Goal: Information Seeking & Learning: Learn about a topic

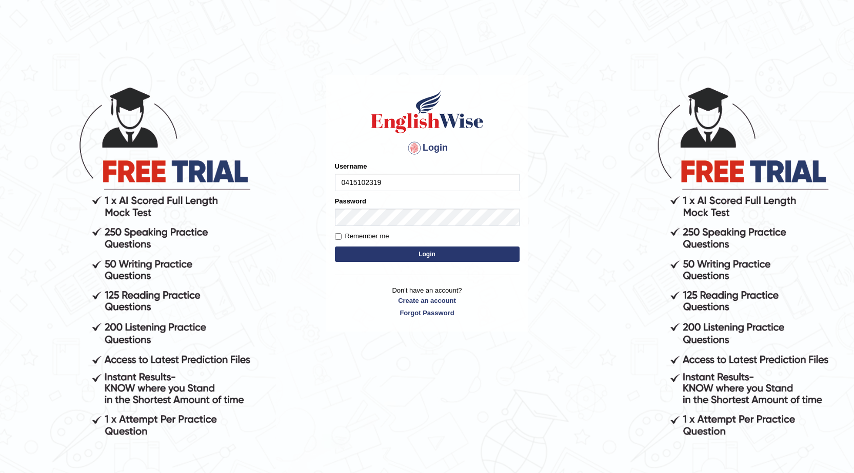
type input "0415102319"
click at [358, 261] on button "Login" at bounding box center [427, 254] width 185 height 15
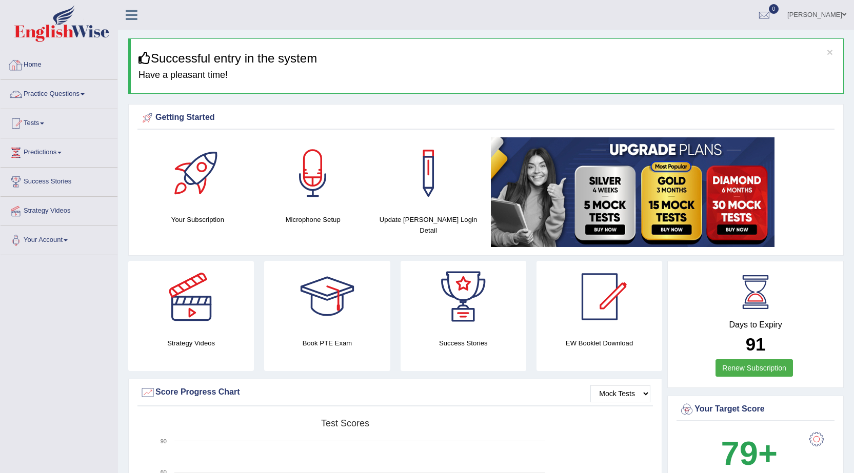
click at [58, 92] on link "Practice Questions" at bounding box center [59, 93] width 117 height 26
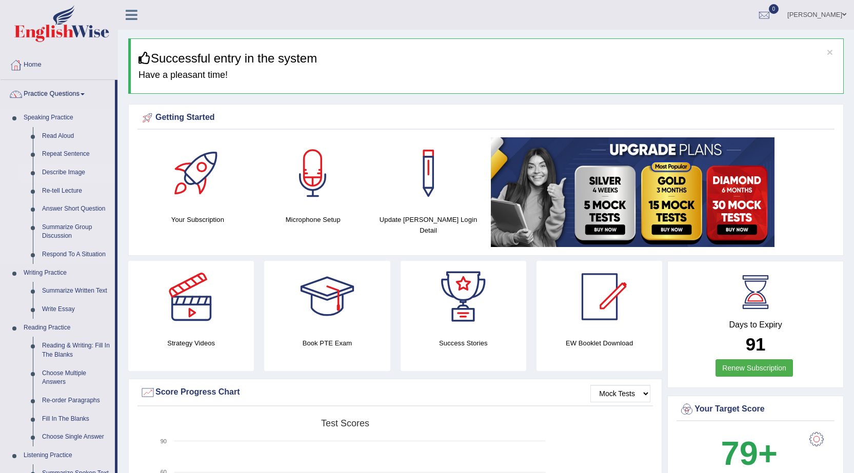
click at [63, 175] on link "Describe Image" at bounding box center [75, 173] width 77 height 18
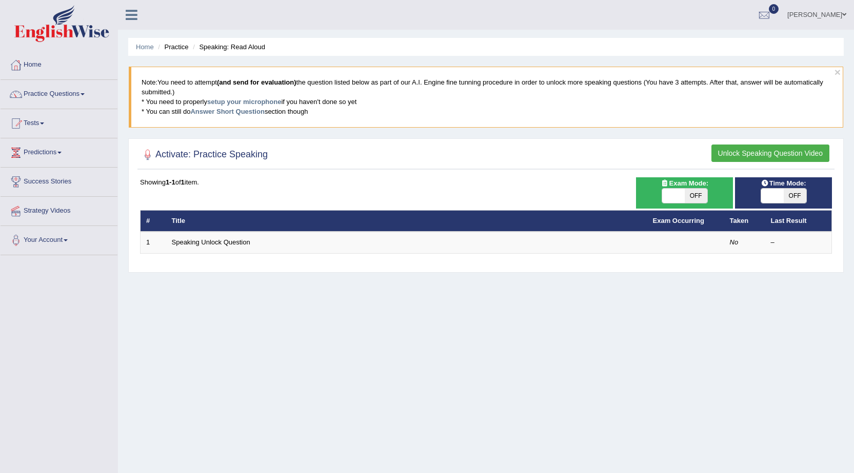
click at [743, 154] on button "Unlock Speaking Question Video" at bounding box center [770, 153] width 118 height 17
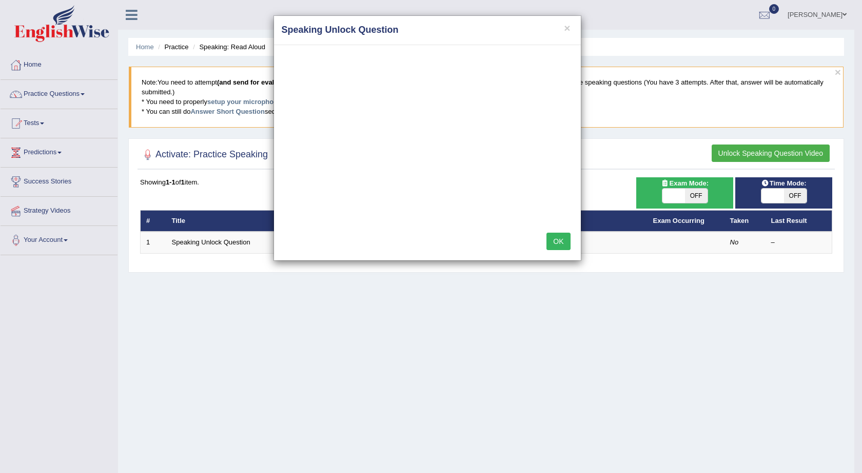
click at [559, 242] on button "OK" at bounding box center [558, 241] width 24 height 17
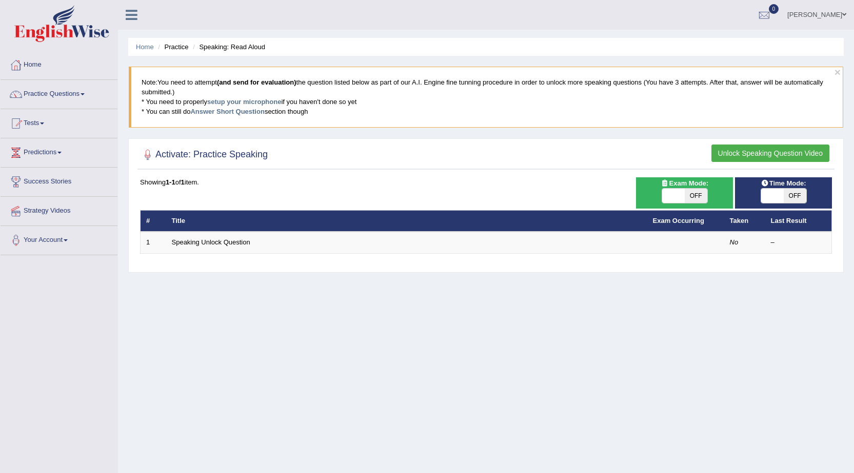
click at [719, 150] on button "Unlock Speaking Question Video" at bounding box center [770, 153] width 118 height 17
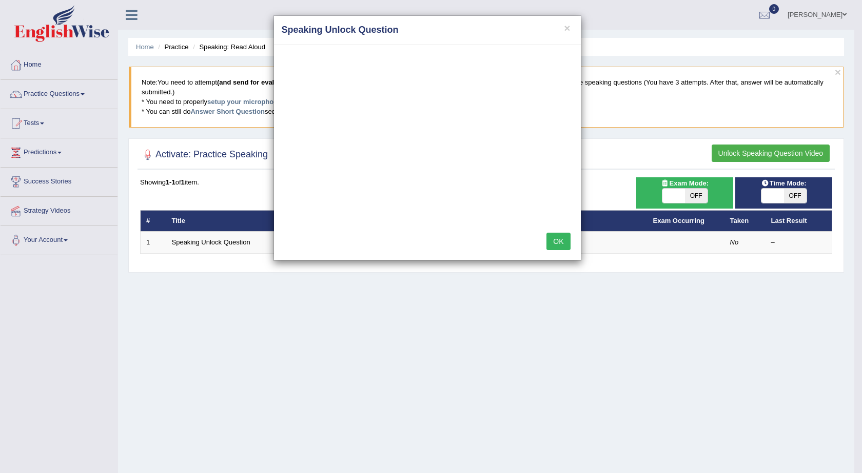
click at [570, 29] on h4 "Speaking Unlock Question" at bounding box center [427, 30] width 291 height 13
click at [570, 30] on button "×" at bounding box center [567, 28] width 6 height 11
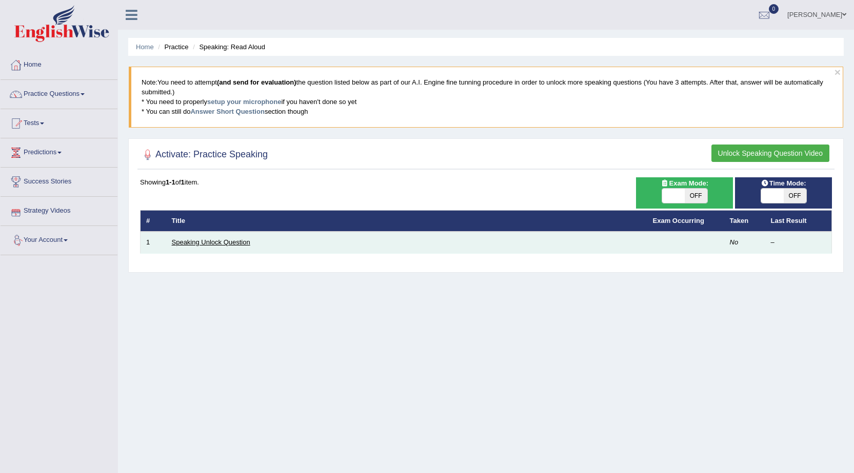
click at [175, 244] on link "Speaking Unlock Question" at bounding box center [211, 242] width 78 height 8
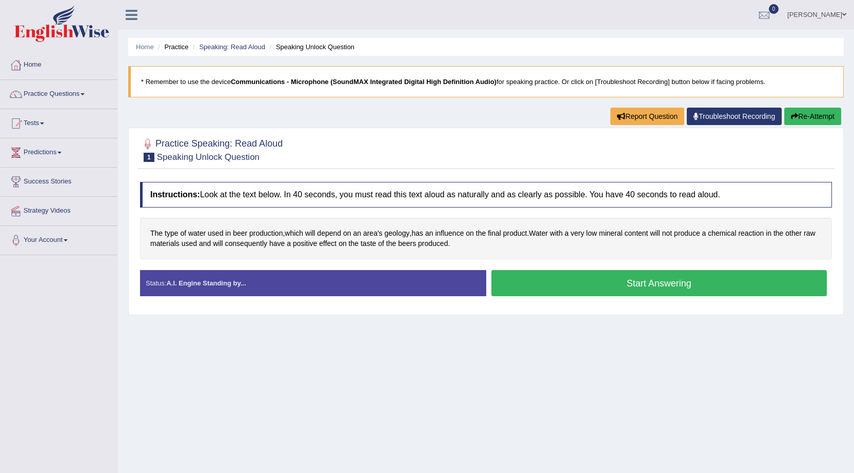
click at [726, 291] on button "Start Answering" at bounding box center [659, 283] width 336 height 26
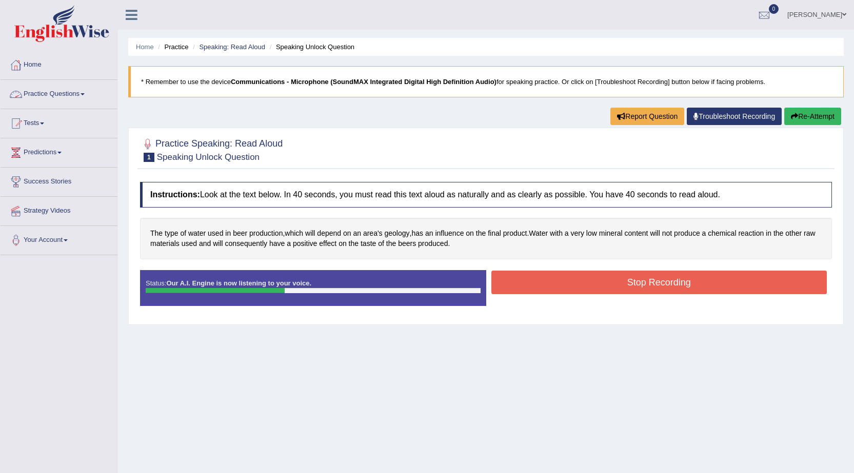
click at [37, 94] on link "Practice Questions" at bounding box center [59, 93] width 117 height 26
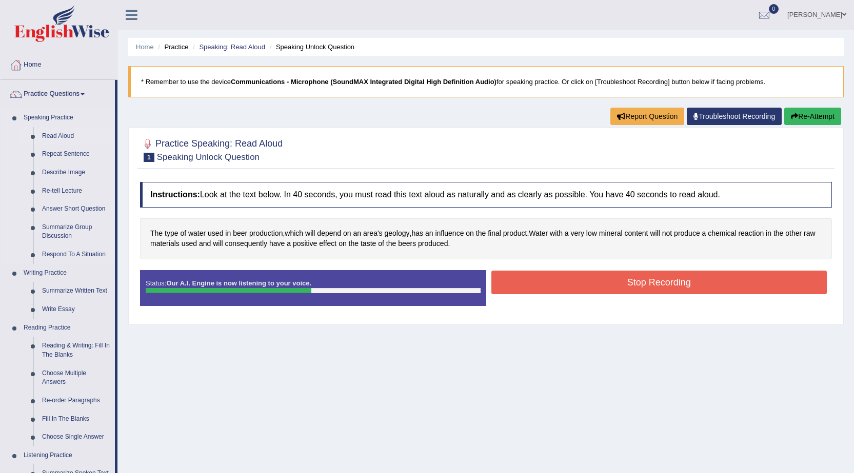
click at [53, 133] on link "Read Aloud" at bounding box center [75, 136] width 77 height 18
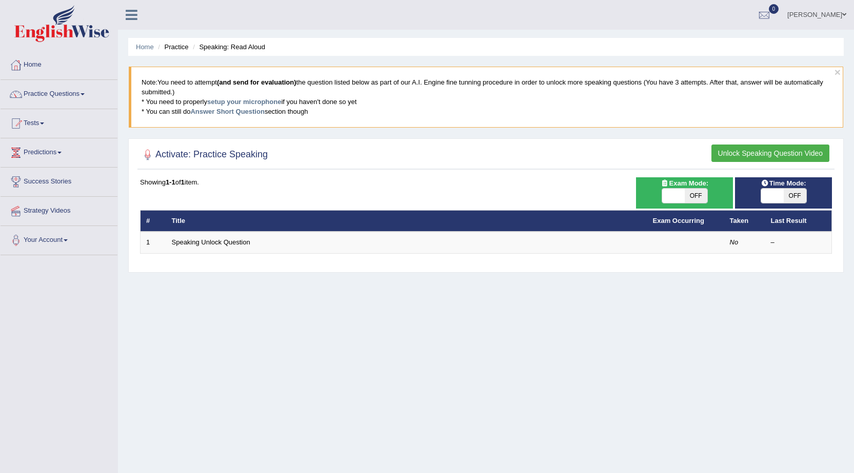
click at [761, 149] on button "Unlock Speaking Question Video" at bounding box center [770, 153] width 118 height 17
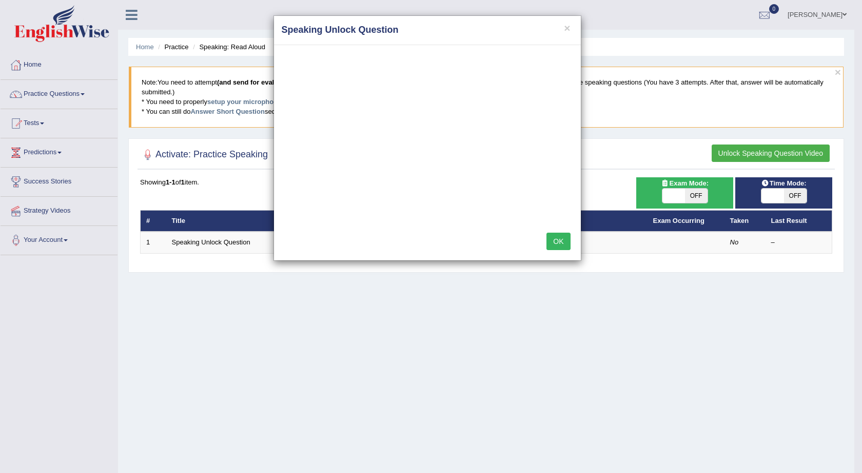
click at [205, 246] on div "× Speaking Unlock Question OK" at bounding box center [431, 236] width 862 height 473
click at [633, 149] on div "× Speaking Unlock Question OK" at bounding box center [431, 236] width 862 height 473
click at [236, 242] on div "× Speaking Unlock Question OK" at bounding box center [431, 236] width 862 height 473
click at [809, 152] on div "× Speaking Unlock Question OK" at bounding box center [431, 236] width 862 height 473
click at [568, 27] on button "×" at bounding box center [567, 28] width 6 height 11
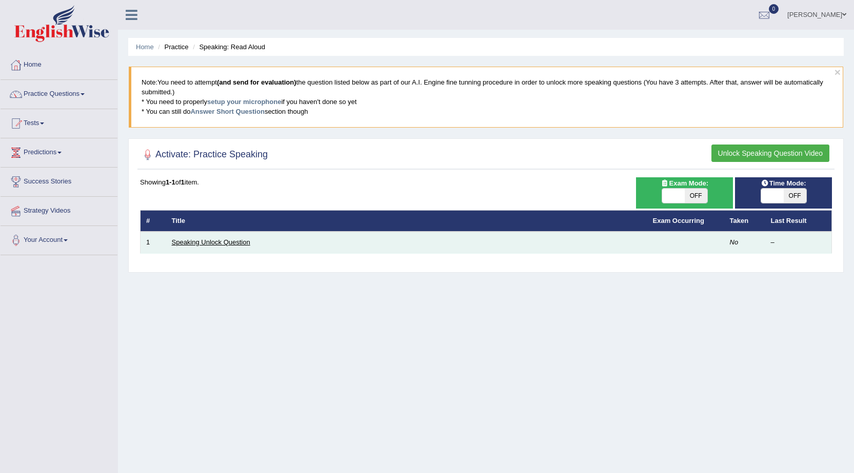
click at [232, 241] on link "Speaking Unlock Question" at bounding box center [211, 242] width 78 height 8
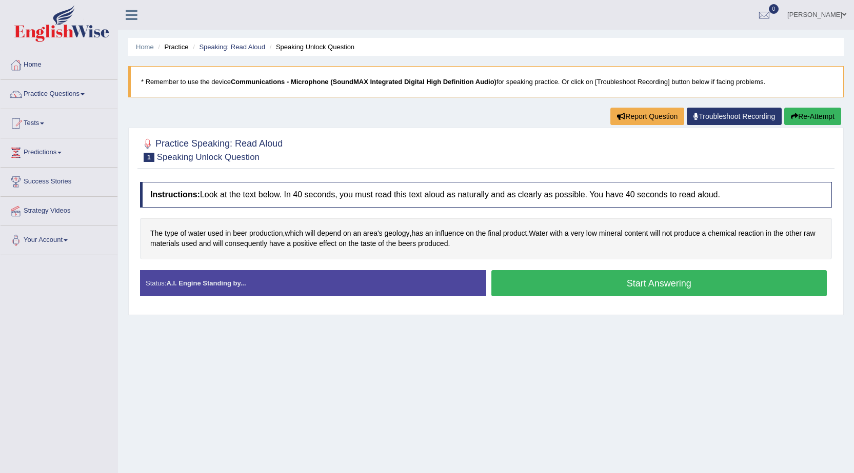
click at [584, 286] on button "Start Answering" at bounding box center [659, 283] width 336 height 26
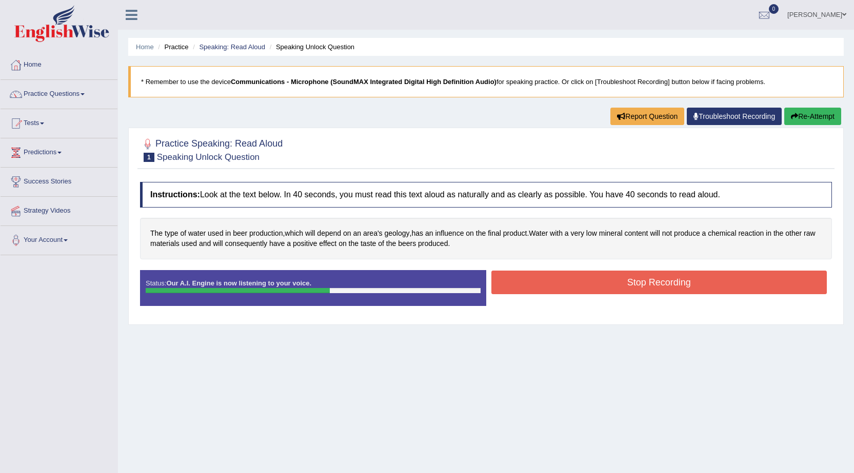
click at [577, 285] on button "Stop Recording" at bounding box center [659, 283] width 336 height 24
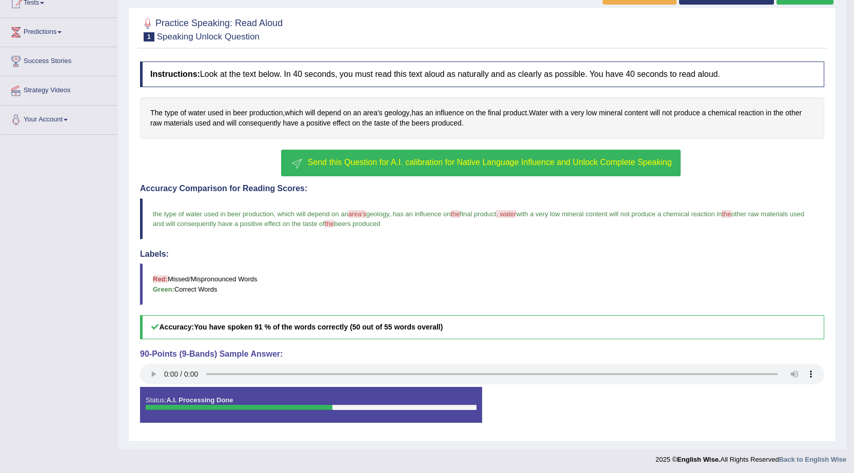
scroll to position [123, 0]
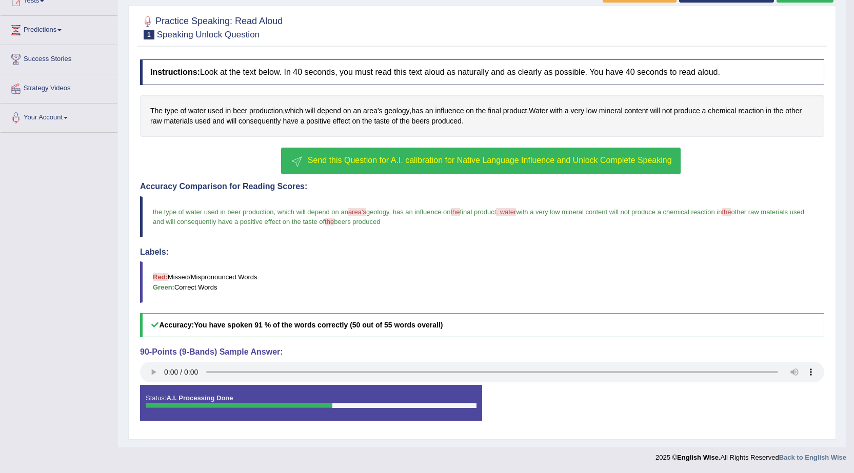
click at [450, 162] on span "Send this Question for A.I. calibration for Native Language Influence and Unloc…" at bounding box center [490, 160] width 364 height 9
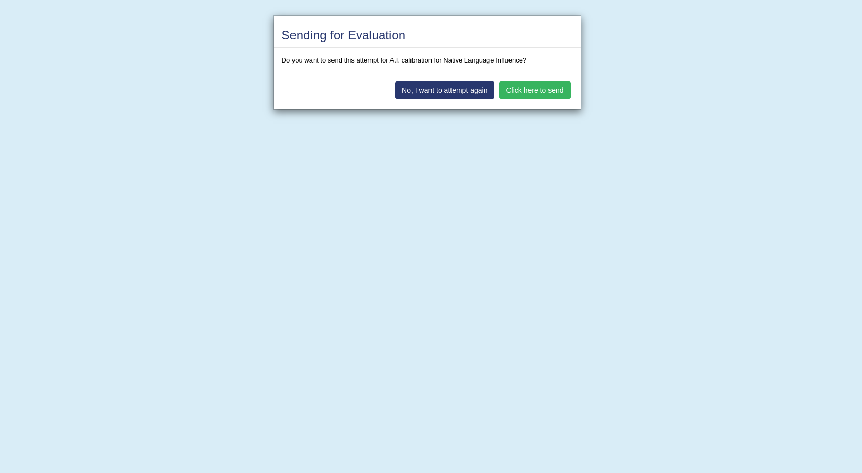
click at [526, 88] on button "Click here to send" at bounding box center [534, 90] width 71 height 17
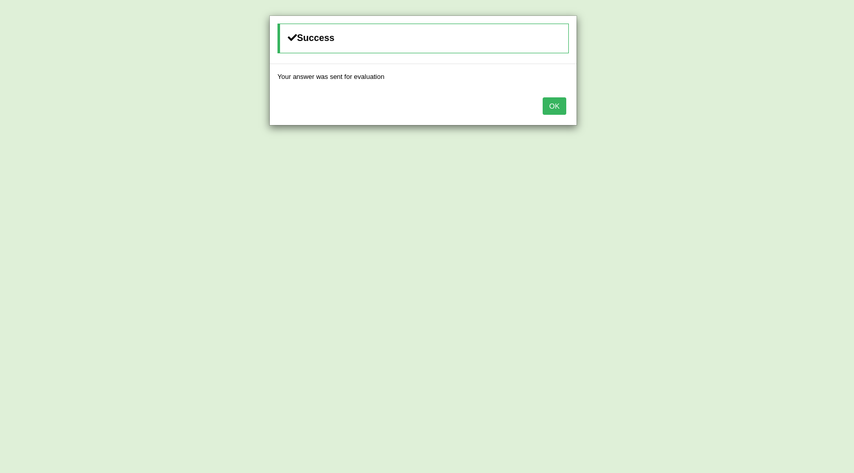
click at [547, 106] on button "OK" at bounding box center [555, 105] width 24 height 17
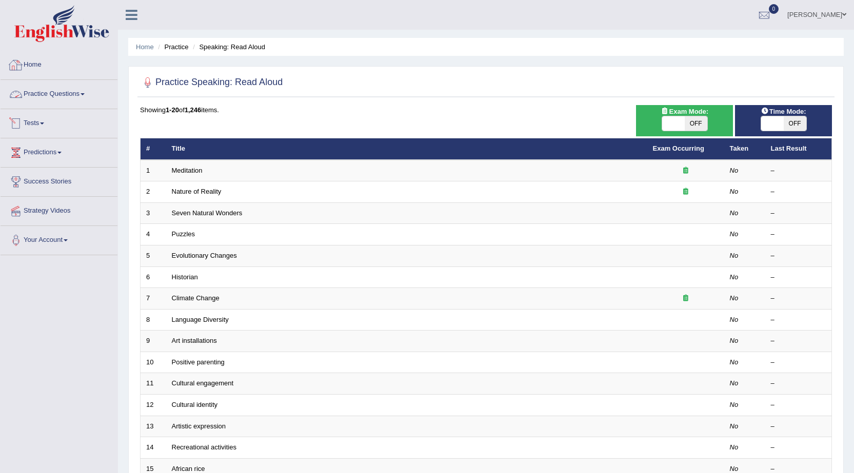
click at [50, 90] on link "Practice Questions" at bounding box center [59, 93] width 117 height 26
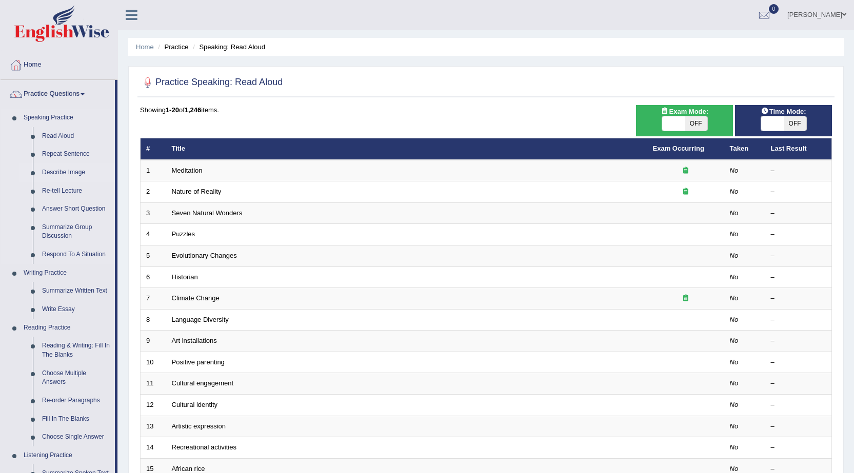
click at [66, 168] on link "Describe Image" at bounding box center [75, 173] width 77 height 18
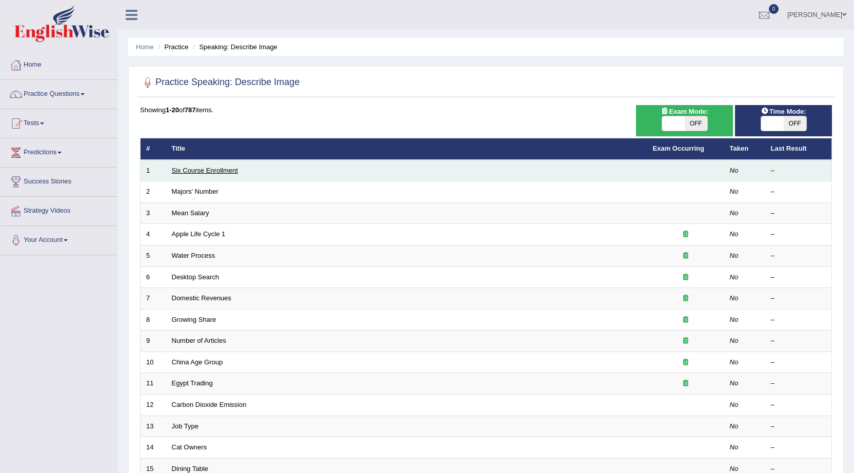
click at [203, 167] on link "Six Course Enrollment" at bounding box center [205, 171] width 66 height 8
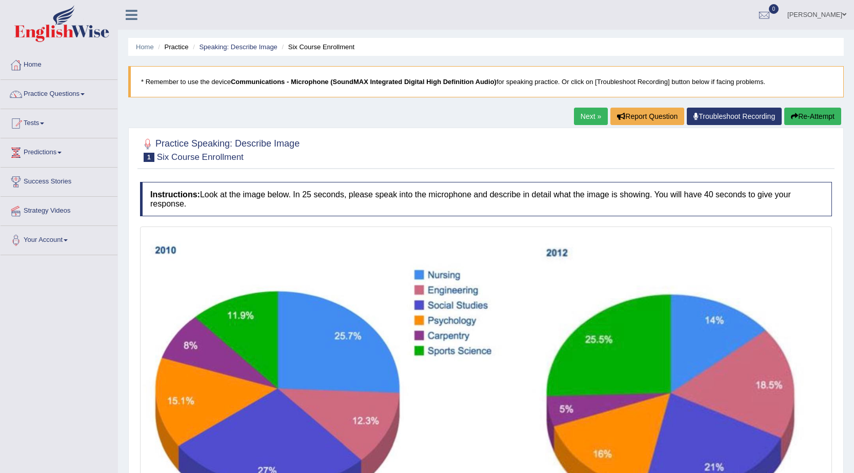
click at [580, 117] on link "Next »" at bounding box center [591, 116] width 34 height 17
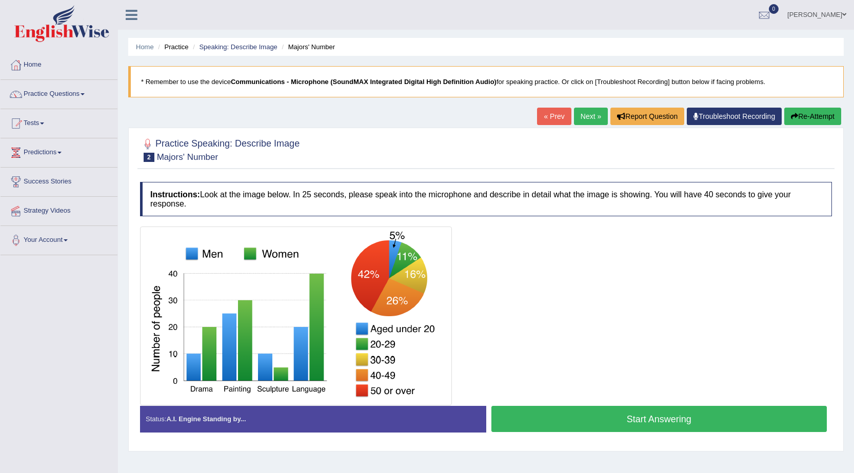
click at [540, 113] on link "« Prev" at bounding box center [554, 116] width 34 height 17
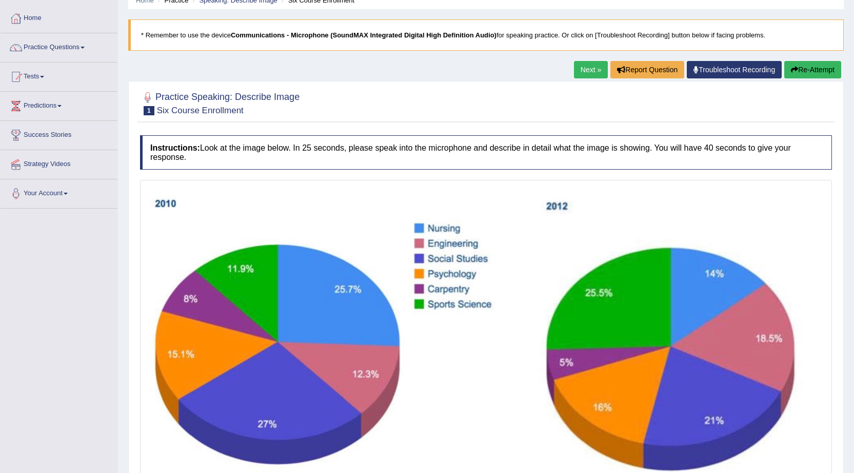
scroll to position [3, 0]
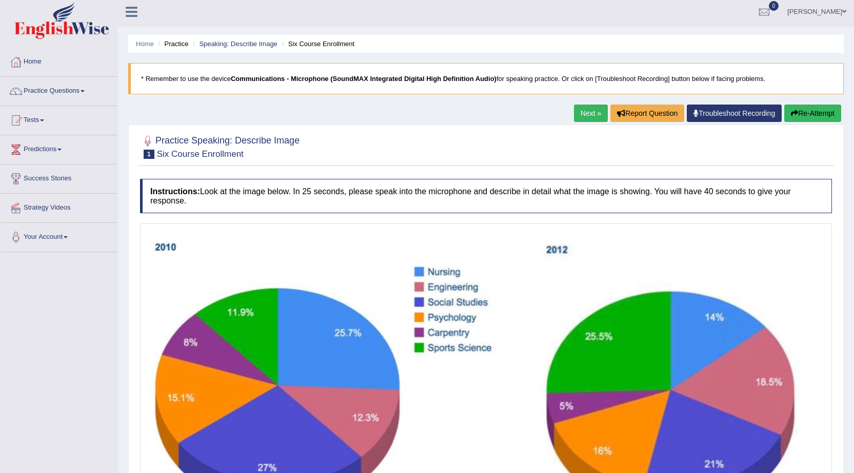
click at [592, 111] on link "Next »" at bounding box center [591, 113] width 34 height 17
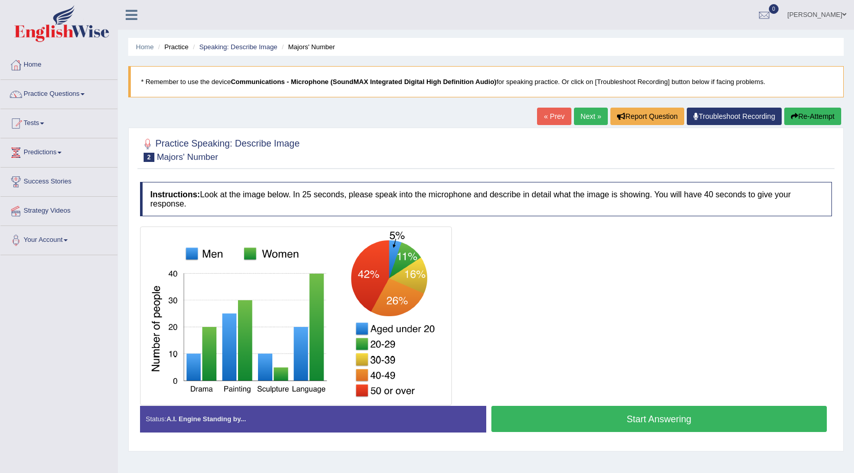
scroll to position [51, 0]
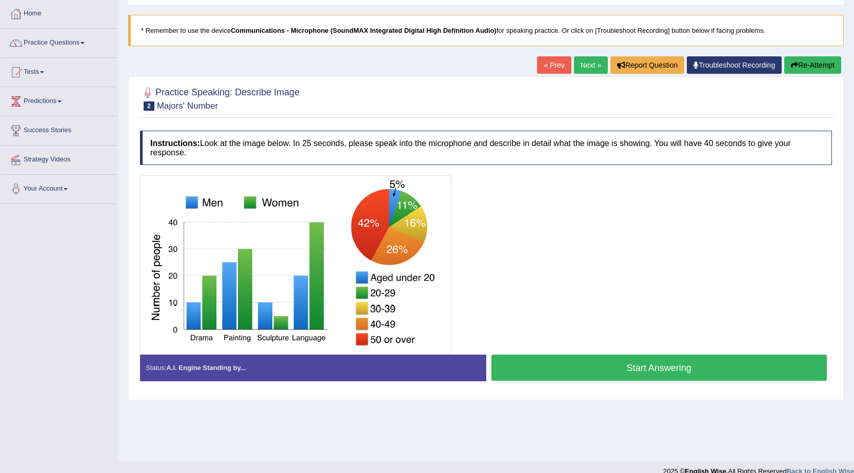
click at [588, 68] on link "Next »" at bounding box center [591, 64] width 34 height 17
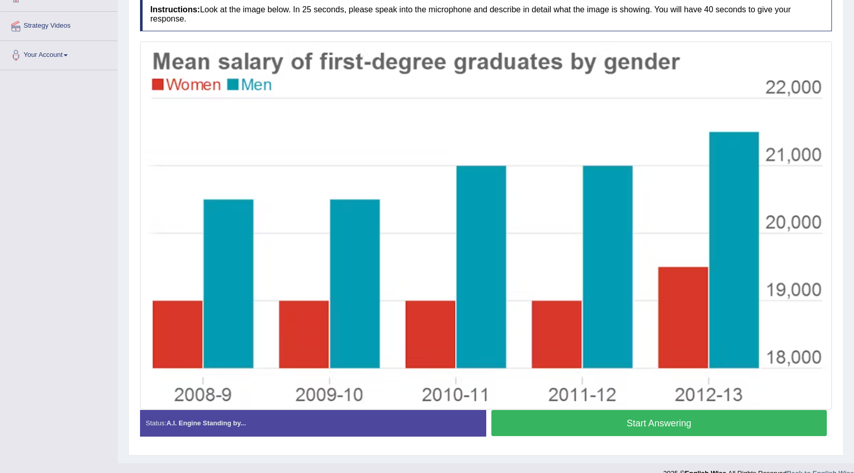
scroll to position [201, 0]
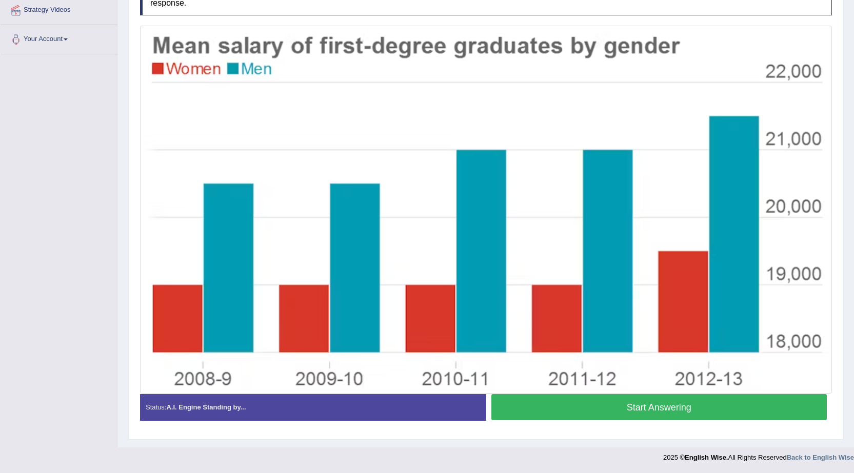
click at [710, 414] on button "Start Answering" at bounding box center [659, 407] width 336 height 26
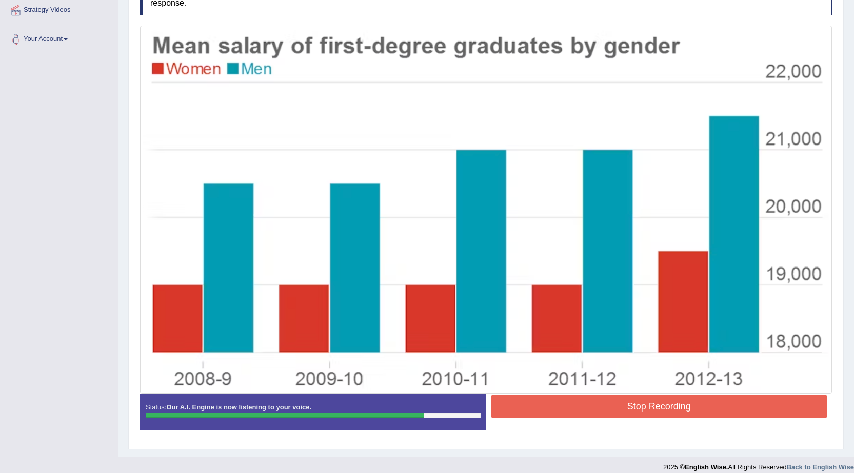
click at [706, 414] on button "Stop Recording" at bounding box center [659, 407] width 336 height 24
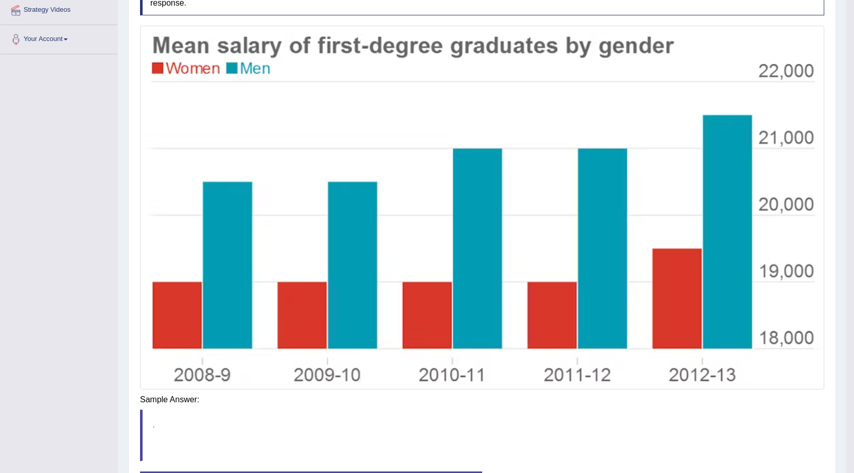
click at [0, 0] on div "Saving your answer..." at bounding box center [0, 0] width 0 height 0
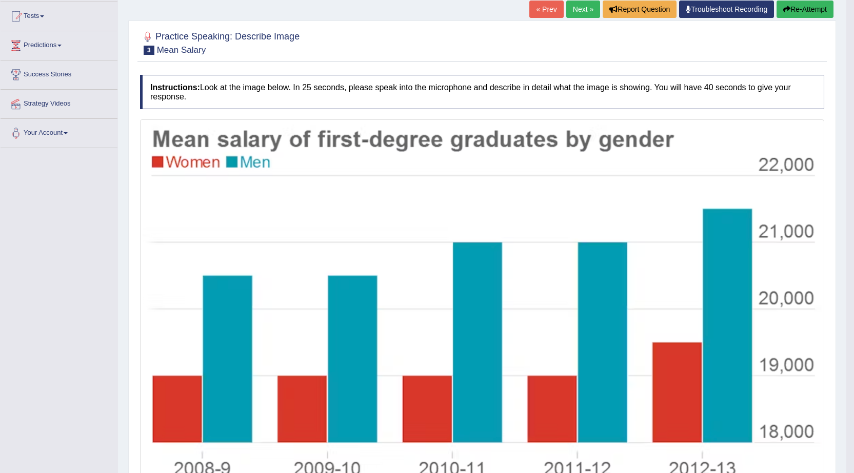
scroll to position [106, 0]
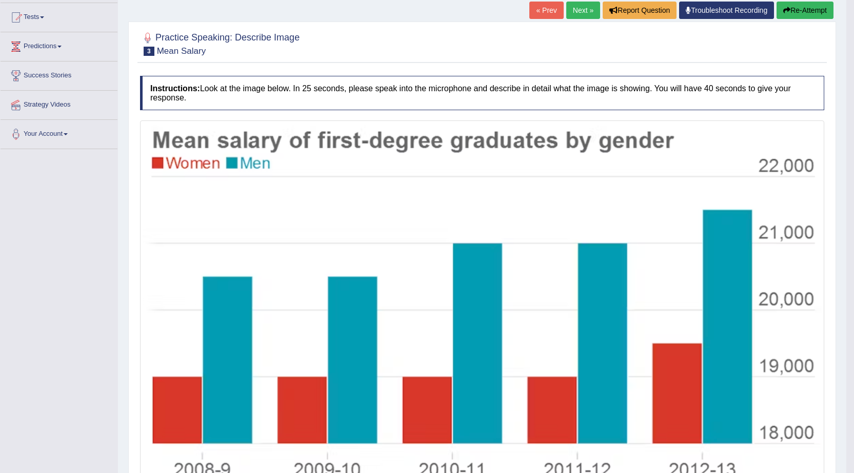
click at [825, 9] on button "Re-Attempt" at bounding box center [804, 10] width 57 height 17
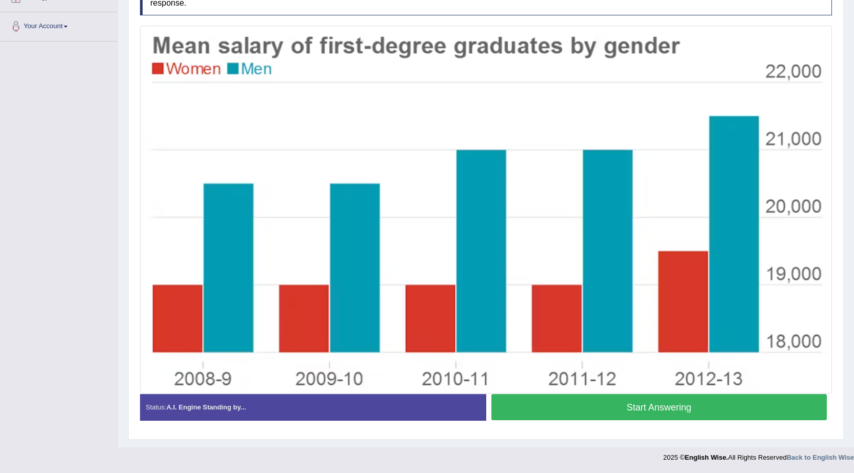
click at [637, 411] on button "Start Answering" at bounding box center [659, 407] width 336 height 26
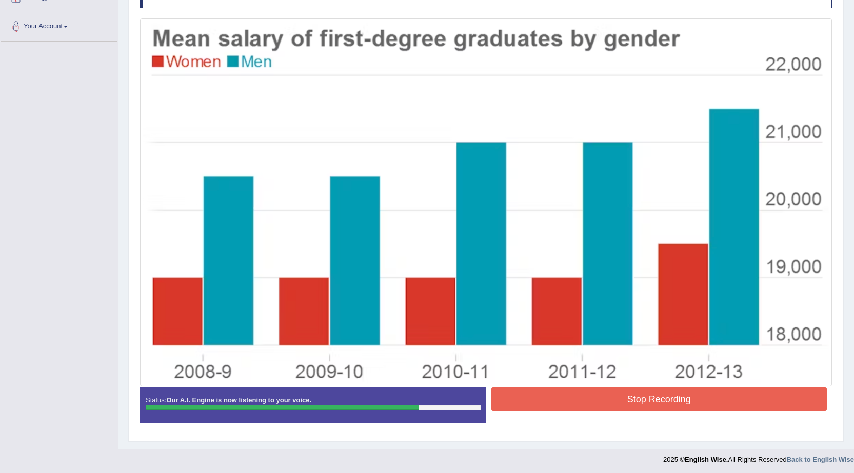
scroll to position [216, 0]
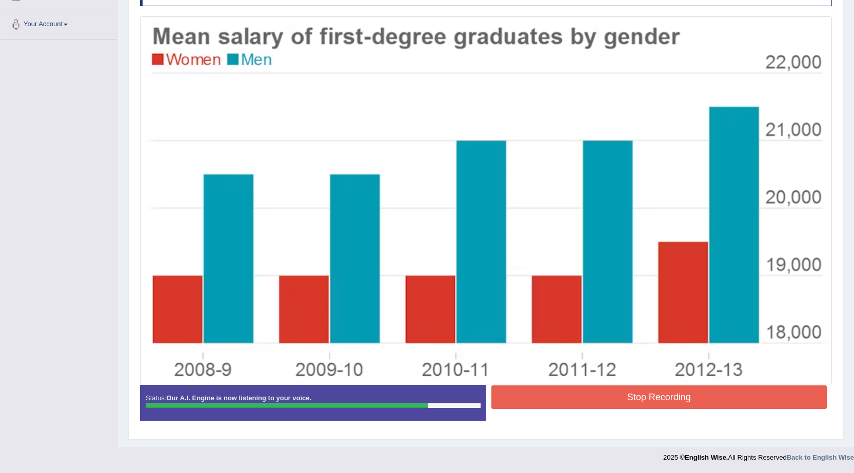
click at [669, 403] on button "Stop Recording" at bounding box center [659, 398] width 336 height 24
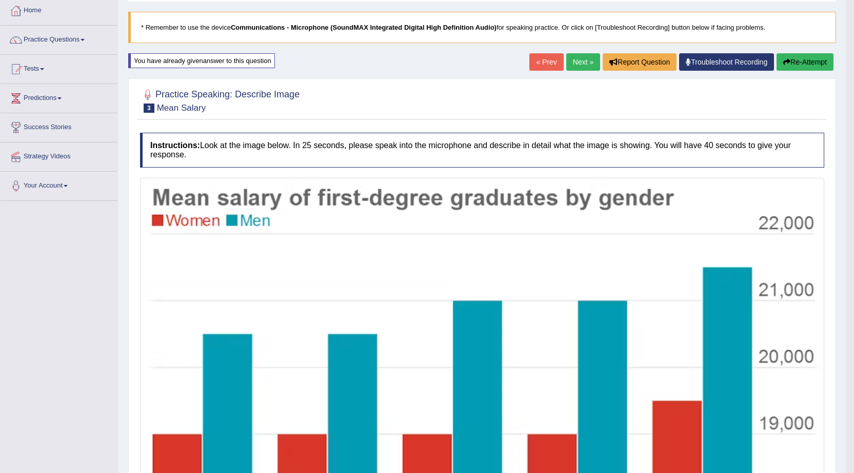
scroll to position [9, 0]
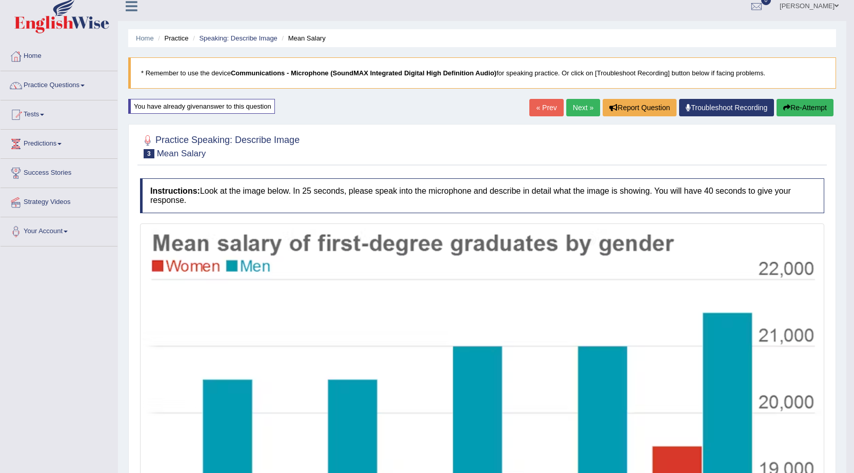
click at [574, 106] on link "Next »" at bounding box center [583, 107] width 34 height 17
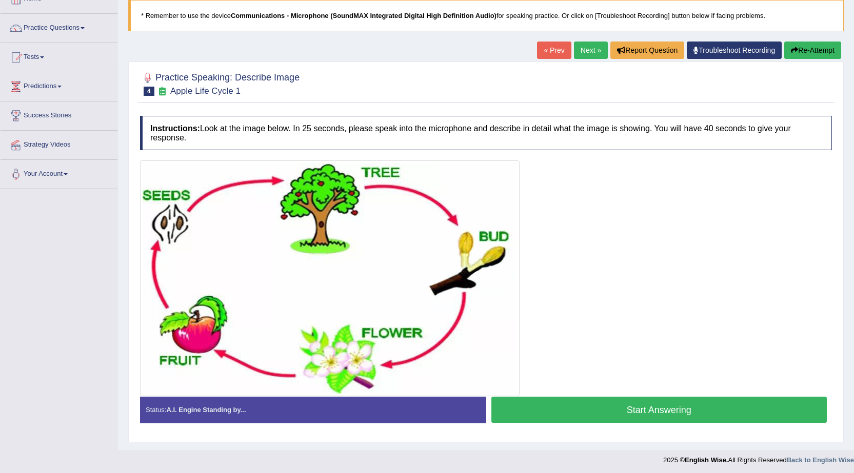
scroll to position [69, 0]
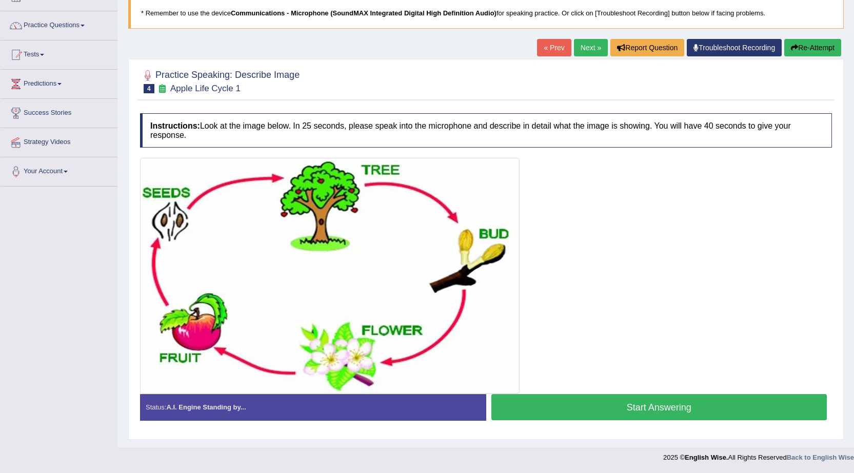
click at [605, 412] on button "Start Answering" at bounding box center [659, 407] width 336 height 26
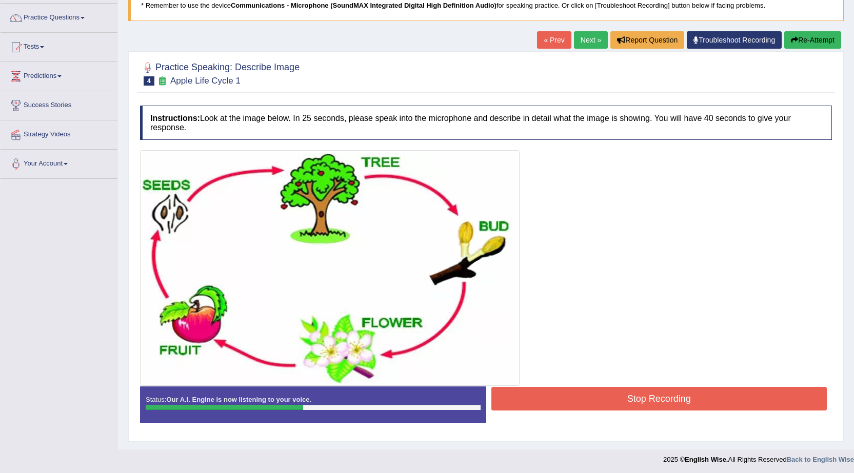
scroll to position [78, 0]
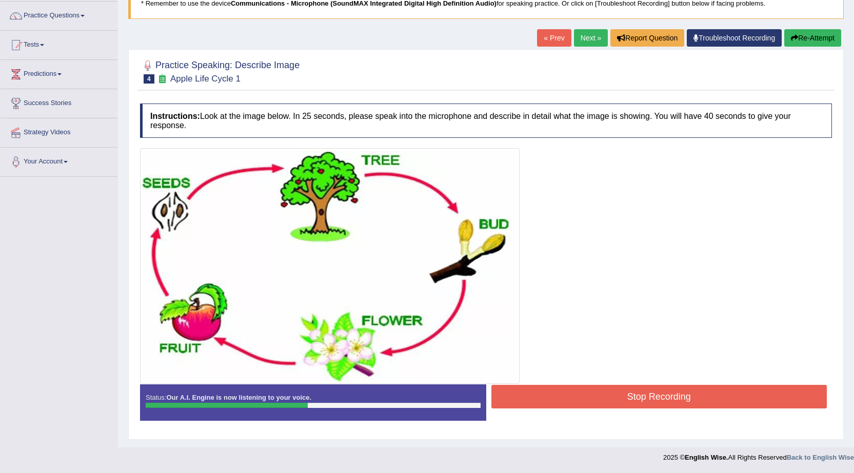
click at [608, 407] on button "Stop Recording" at bounding box center [659, 397] width 336 height 24
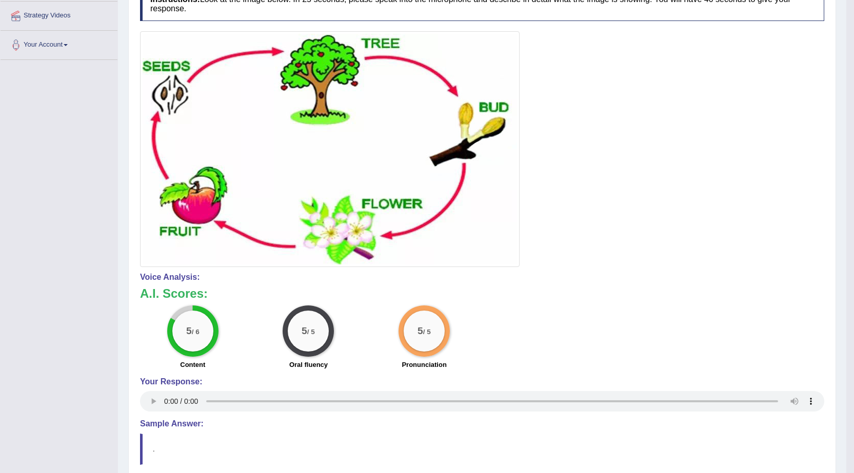
scroll to position [29, 0]
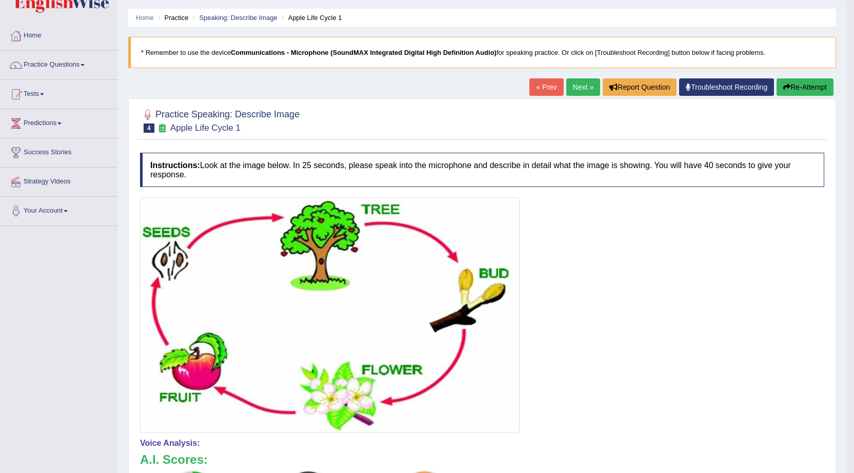
click at [577, 85] on link "Next »" at bounding box center [583, 86] width 34 height 17
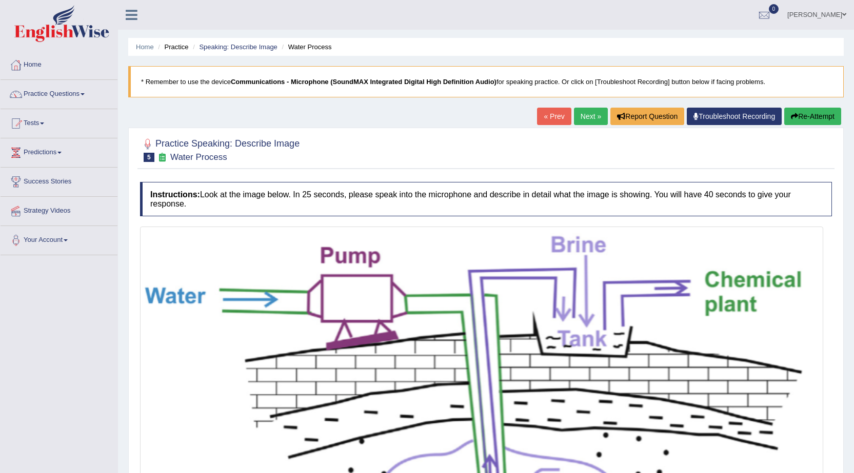
click at [586, 112] on link "Next »" at bounding box center [591, 116] width 34 height 17
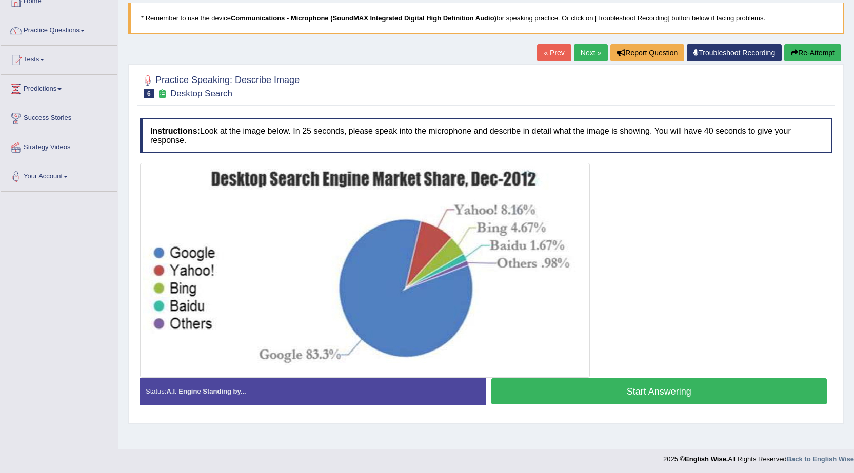
scroll to position [65, 0]
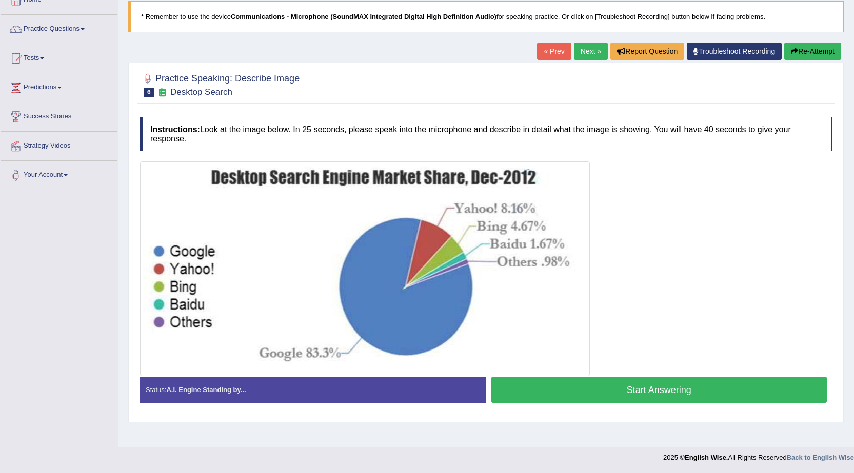
click at [586, 55] on link "Next »" at bounding box center [591, 51] width 34 height 17
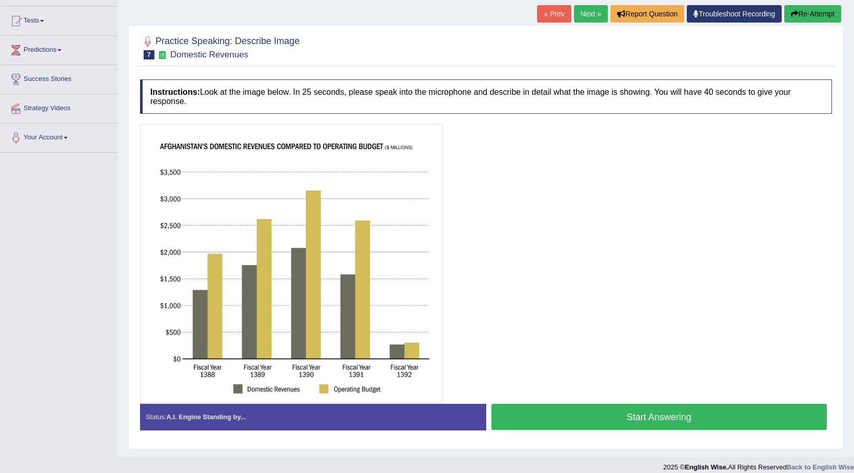
click at [595, 417] on button "Start Answering" at bounding box center [659, 417] width 336 height 26
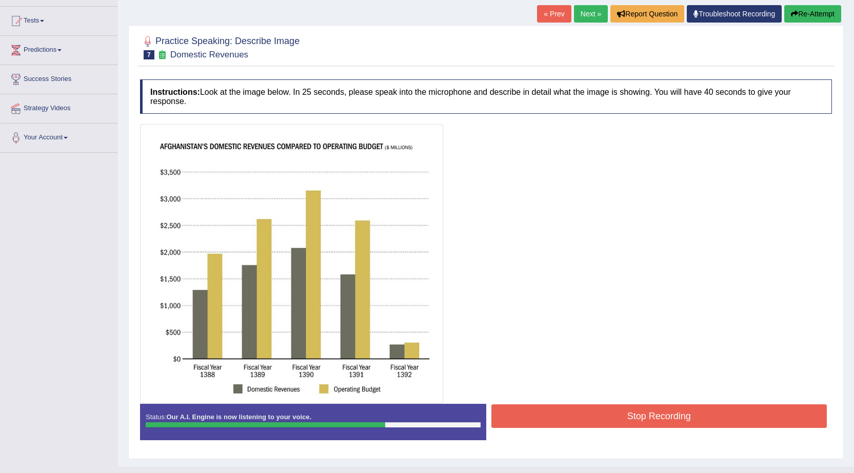
click at [629, 408] on button "Stop Recording" at bounding box center [659, 417] width 336 height 24
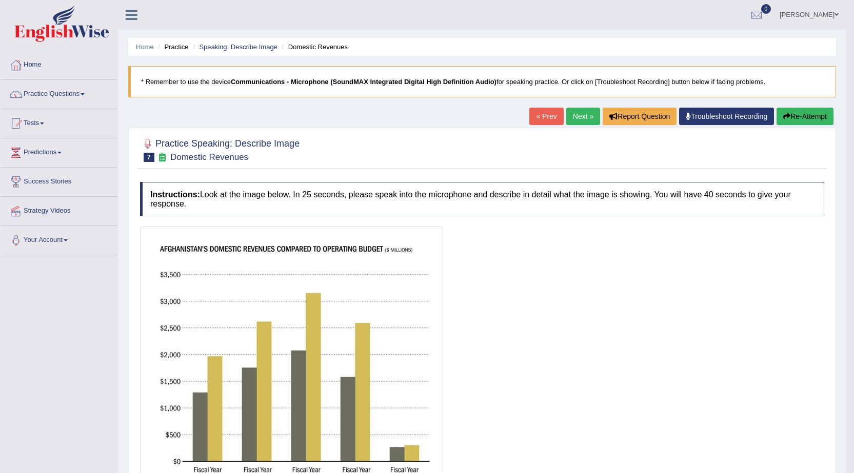
click at [810, 108] on button "Re-Attempt" at bounding box center [804, 116] width 57 height 17
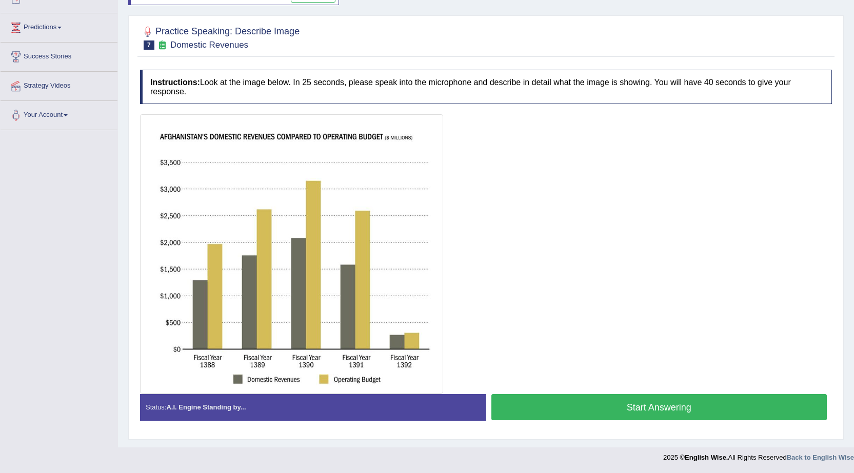
click at [643, 405] on button "Start Answering" at bounding box center [659, 407] width 336 height 26
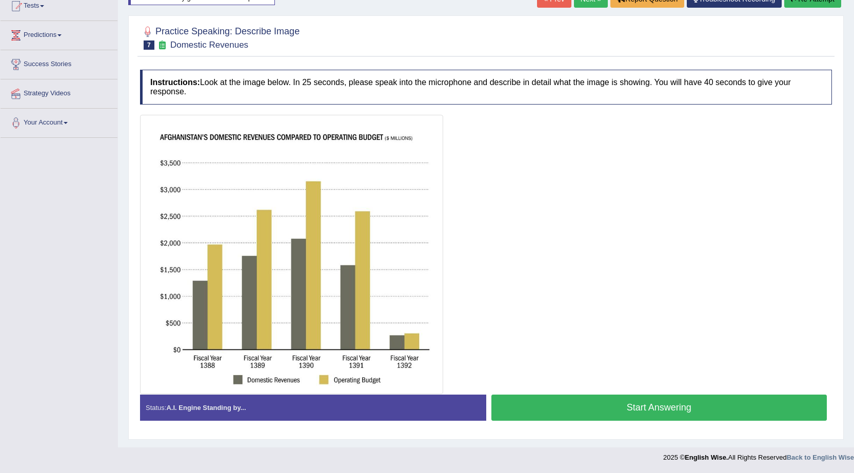
scroll to position [125, 0]
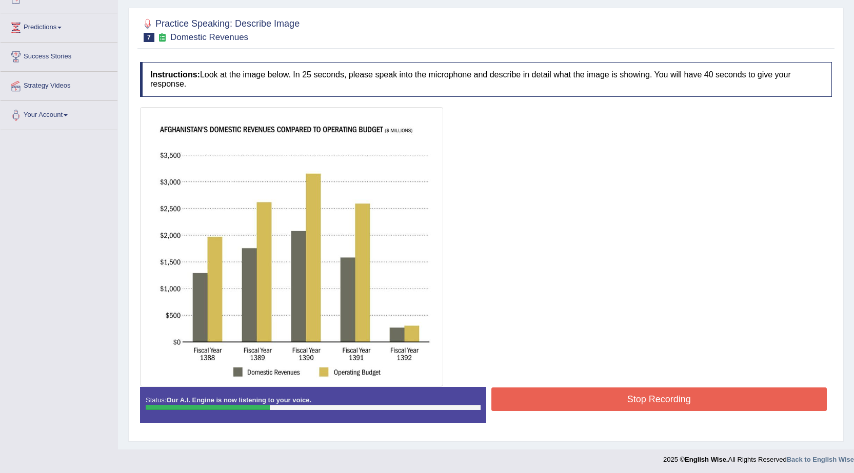
click at [702, 401] on button "Stop Recording" at bounding box center [659, 400] width 336 height 24
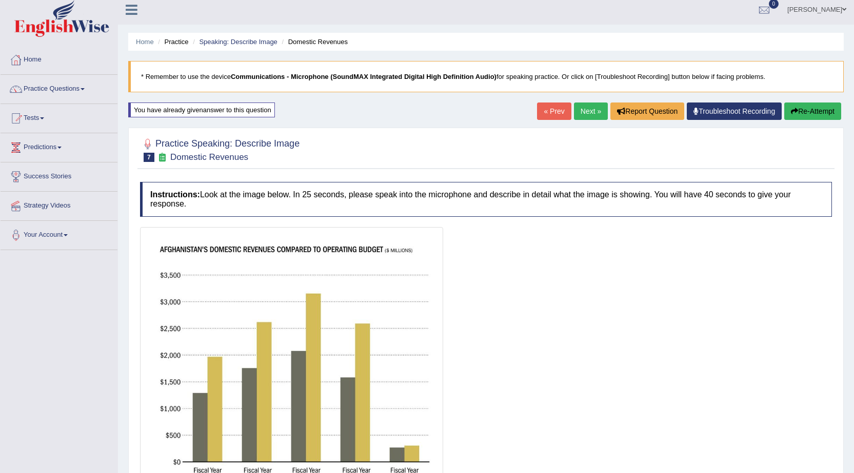
scroll to position [0, 0]
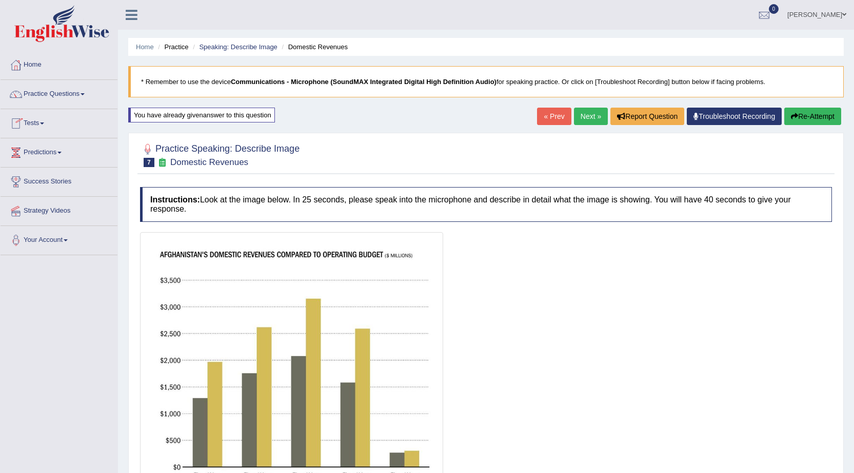
click at [791, 111] on button "Re-Attempt" at bounding box center [812, 116] width 57 height 17
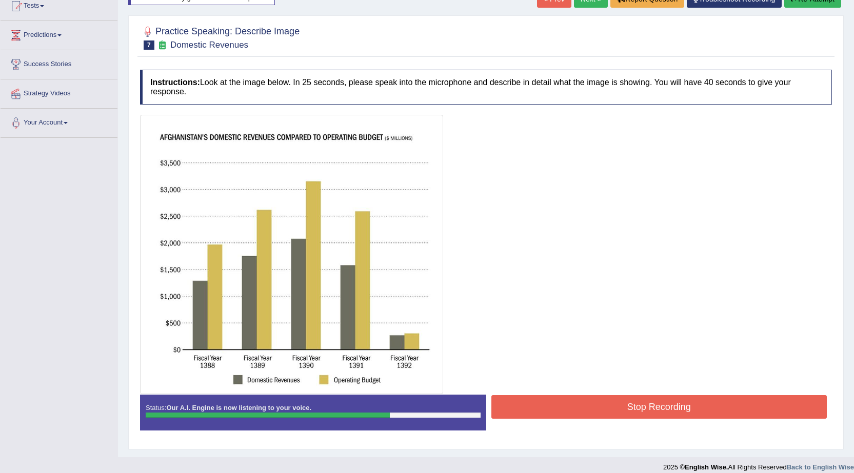
click at [525, 403] on button "Stop Recording" at bounding box center [659, 407] width 336 height 24
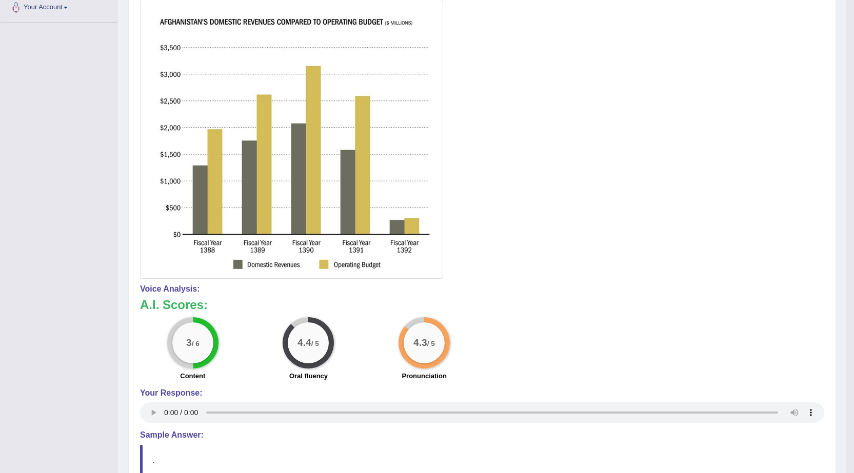
scroll to position [78, 0]
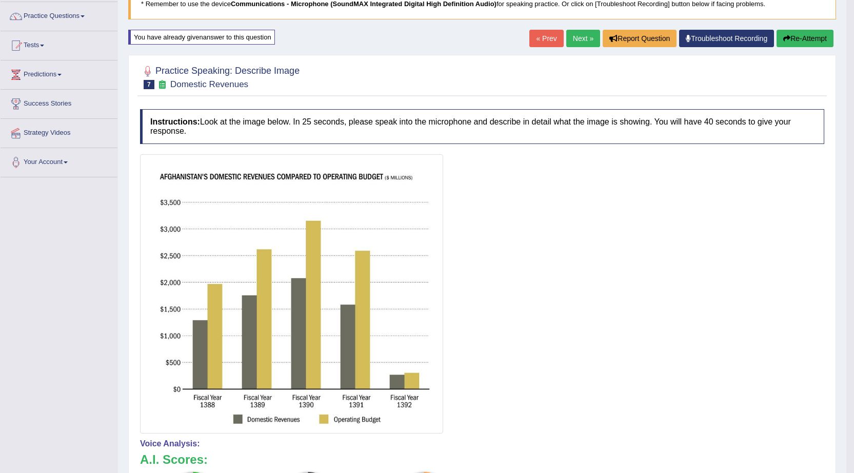
click at [570, 34] on link "Next »" at bounding box center [583, 38] width 34 height 17
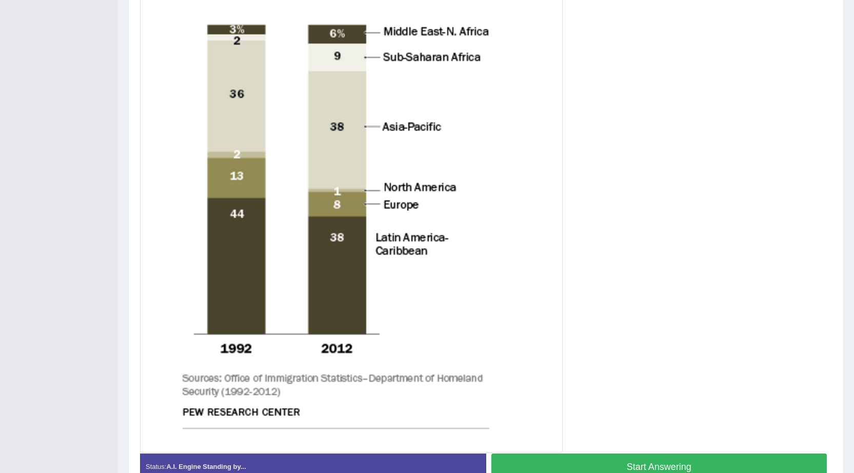
scroll to position [380, 0]
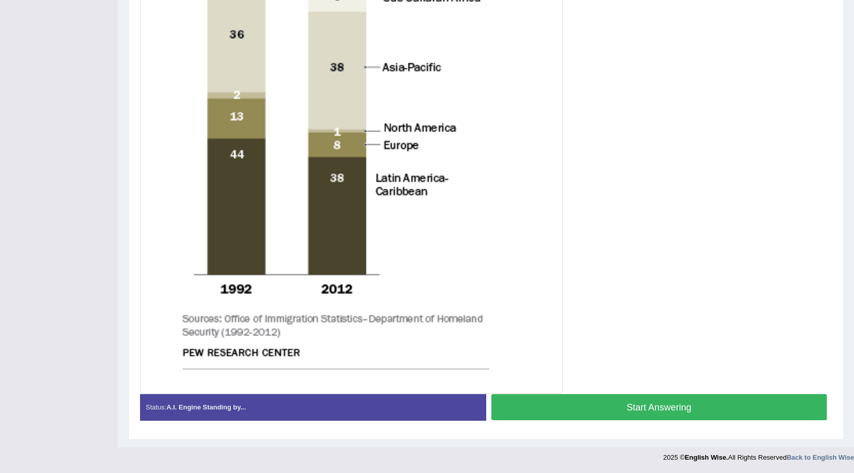
click at [556, 405] on button "Start Answering" at bounding box center [659, 407] width 336 height 26
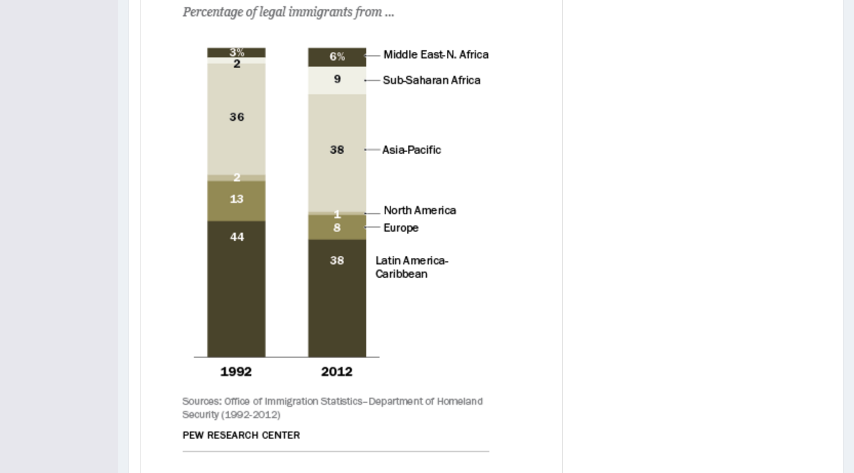
scroll to position [389, 0]
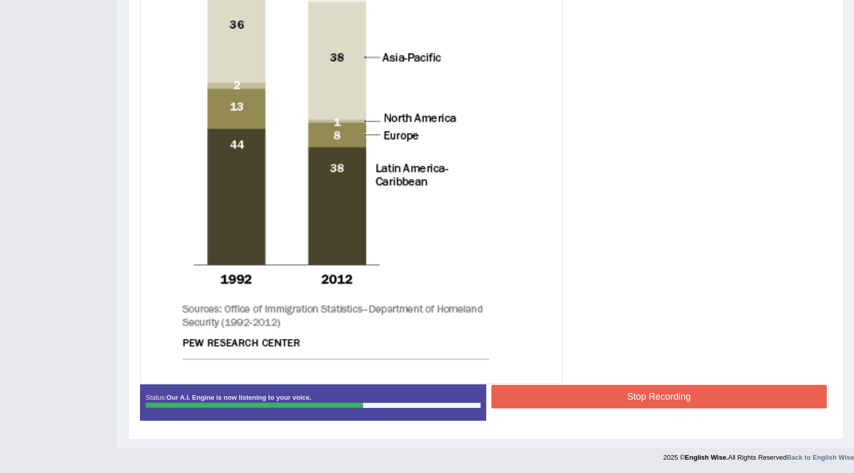
click at [561, 394] on button "Stop Recording" at bounding box center [659, 397] width 336 height 24
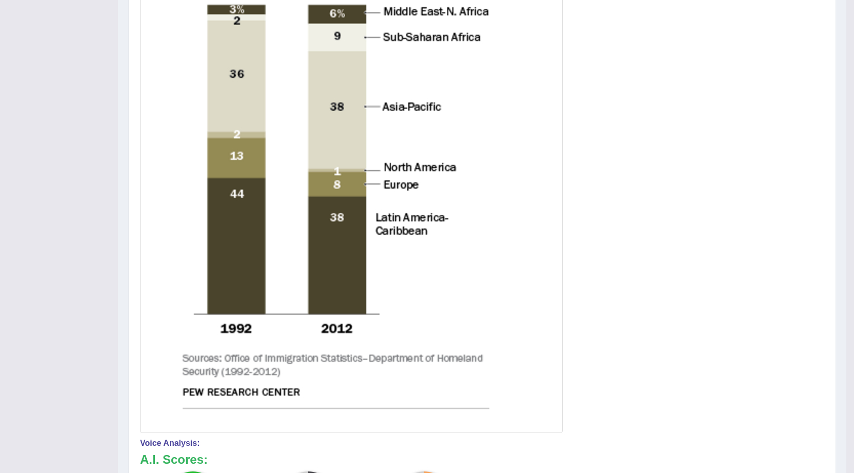
scroll to position [84, 0]
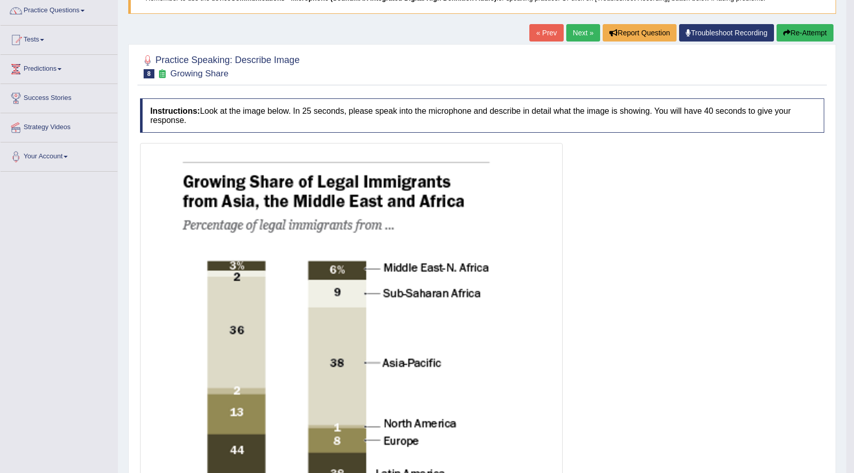
click at [577, 28] on link "Next »" at bounding box center [583, 32] width 34 height 17
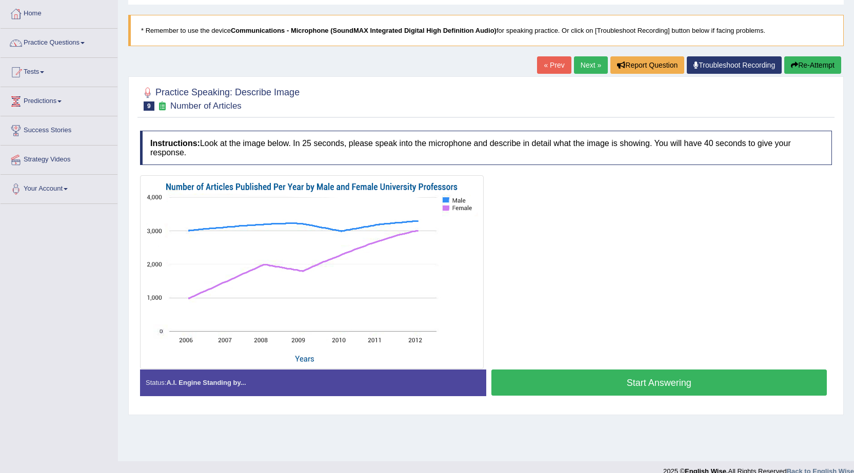
click at [638, 388] on button "Start Answering" at bounding box center [659, 383] width 336 height 26
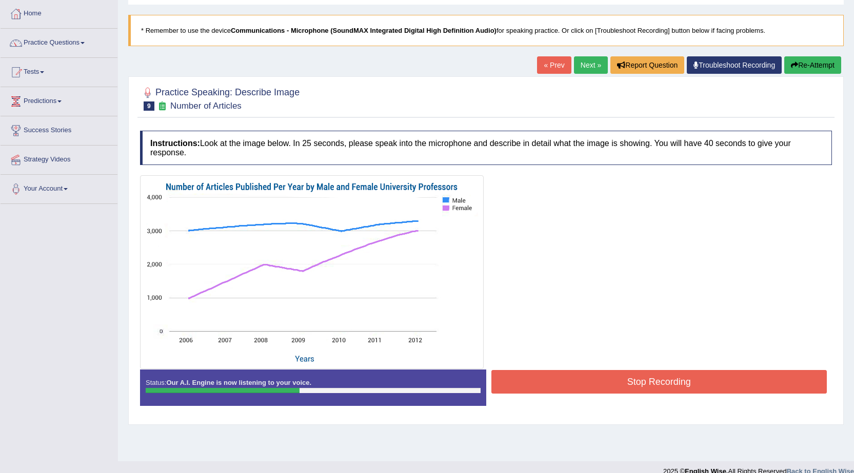
click at [806, 60] on button "Re-Attempt" at bounding box center [812, 64] width 57 height 17
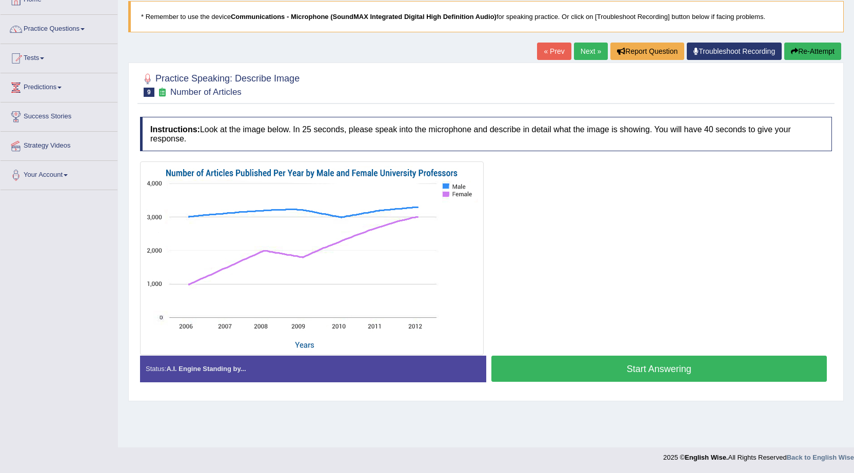
click at [588, 374] on button "Start Answering" at bounding box center [659, 369] width 336 height 26
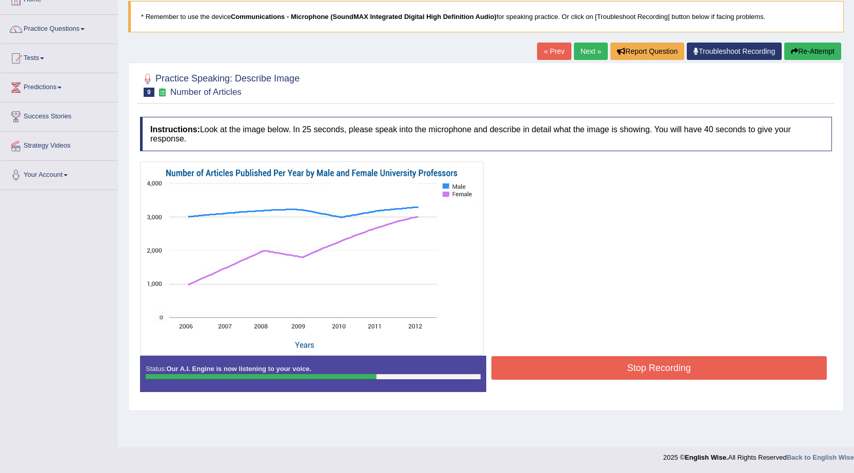
click at [588, 374] on button "Stop Recording" at bounding box center [659, 368] width 336 height 24
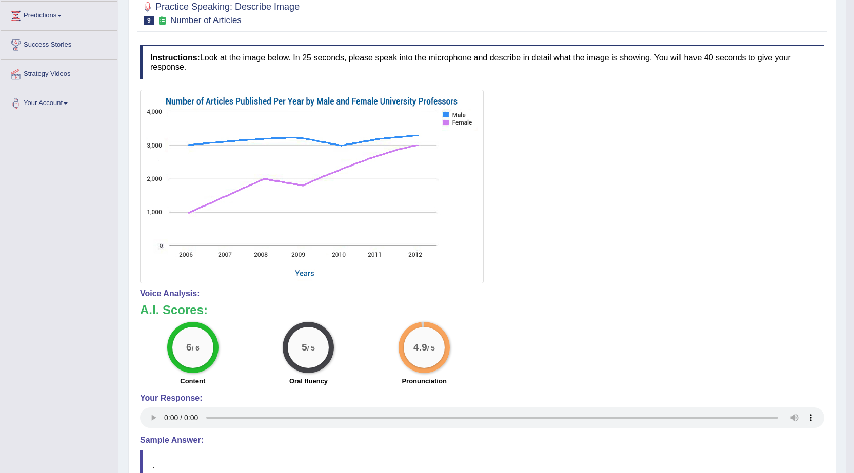
scroll to position [38, 0]
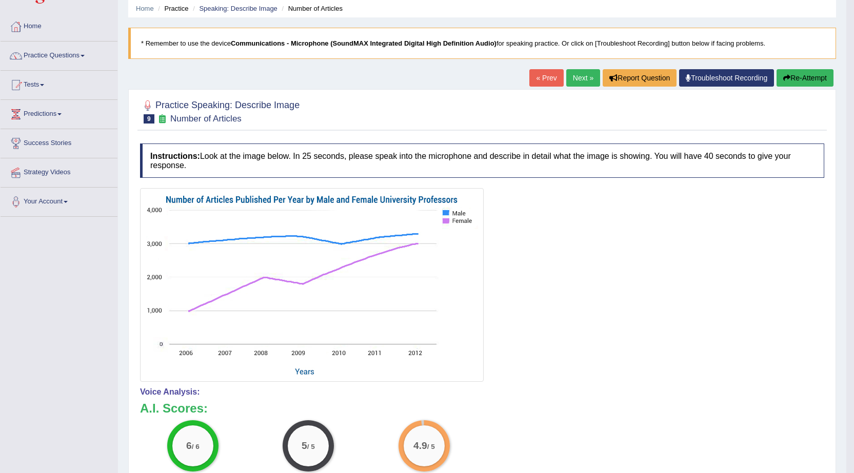
click at [576, 74] on link "Next »" at bounding box center [583, 77] width 34 height 17
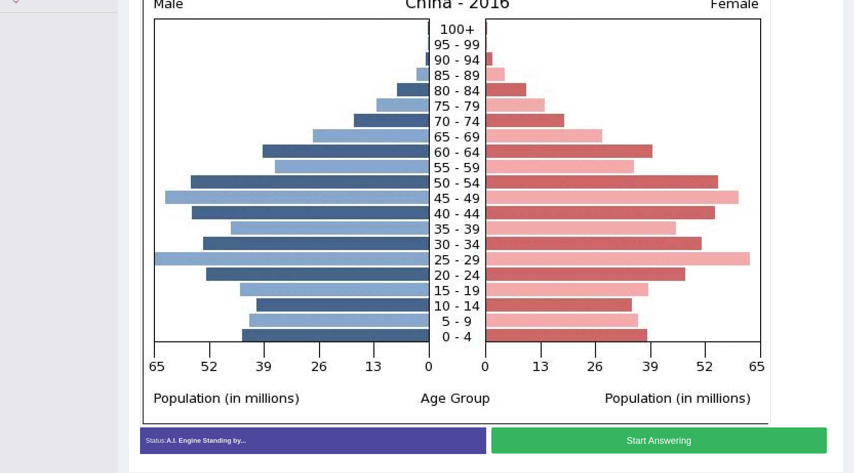
scroll to position [256, 0]
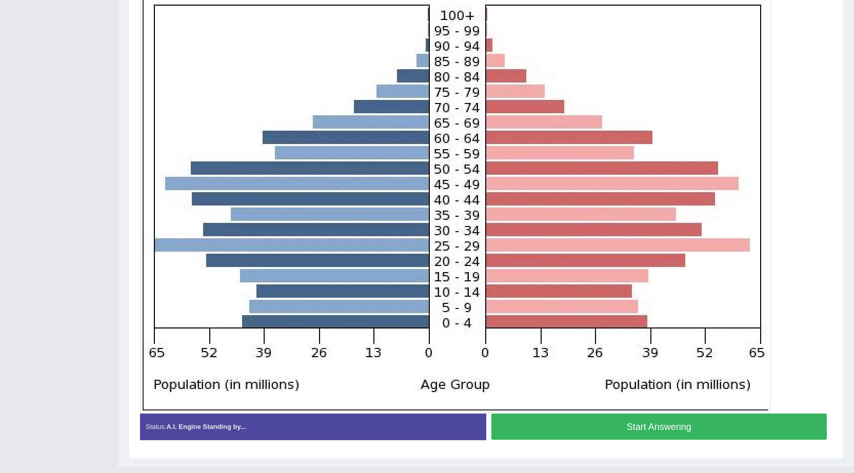
click at [590, 423] on button "Start Answering" at bounding box center [659, 427] width 336 height 26
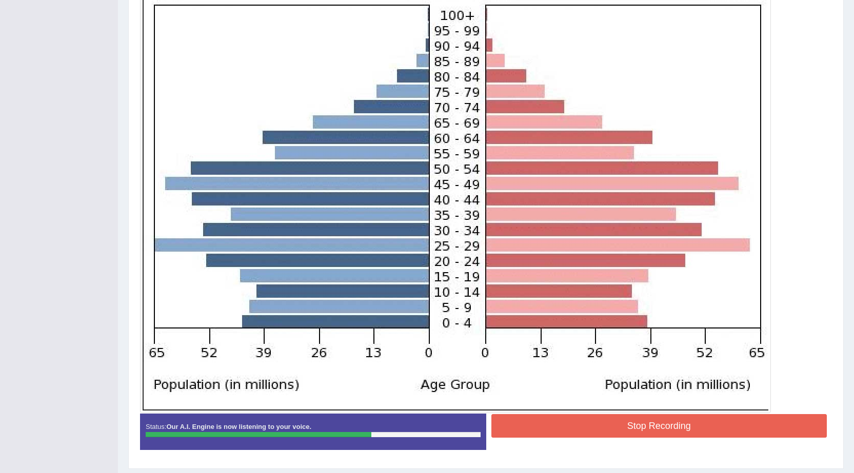
click at [547, 420] on button "Stop Recording" at bounding box center [659, 426] width 336 height 24
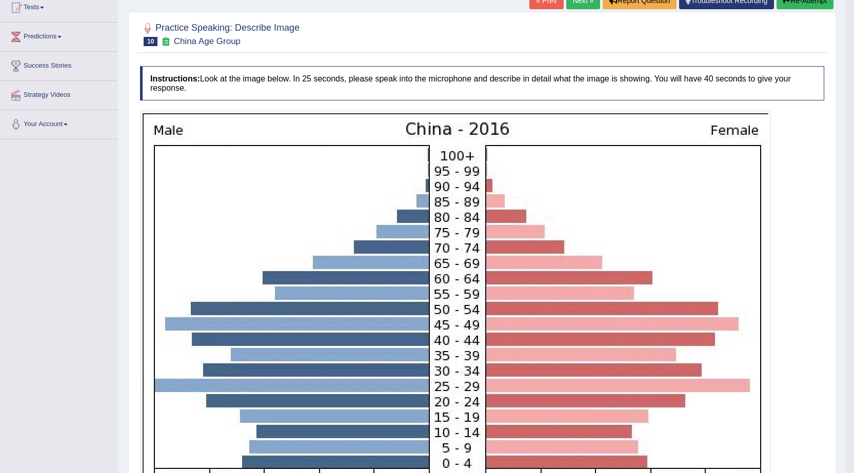
scroll to position [83, 0]
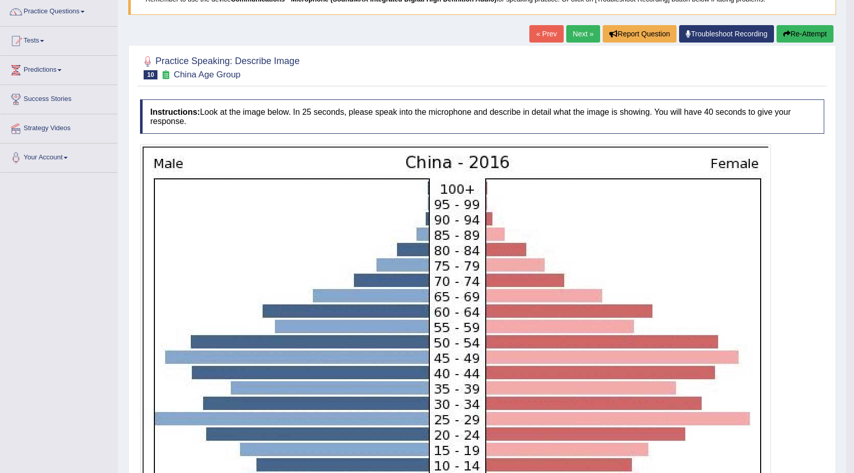
click at [573, 36] on link "Next »" at bounding box center [583, 33] width 34 height 17
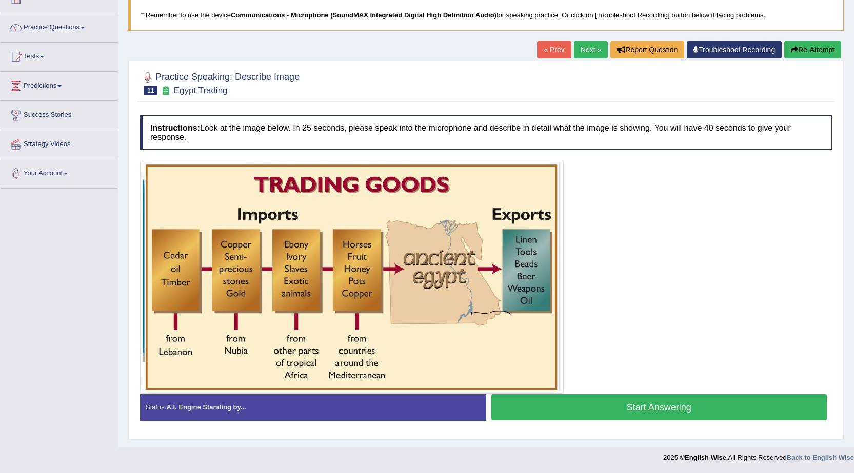
click at [576, 412] on button "Start Answering" at bounding box center [659, 407] width 336 height 26
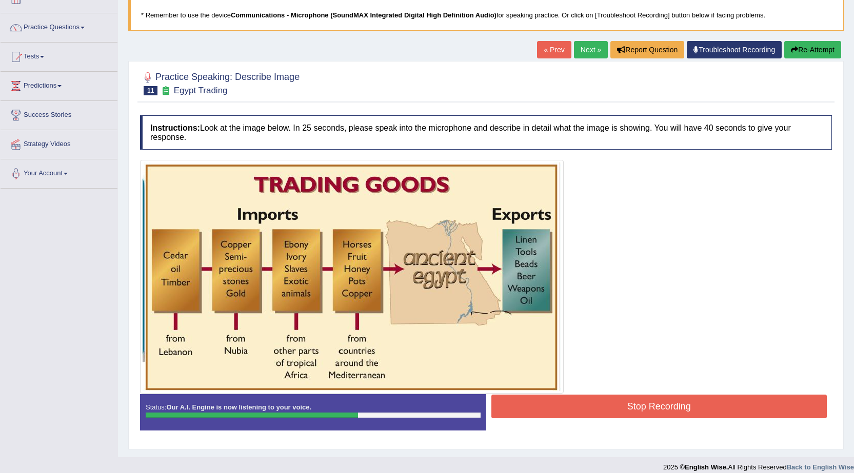
click at [576, 412] on button "Stop Recording" at bounding box center [659, 407] width 336 height 24
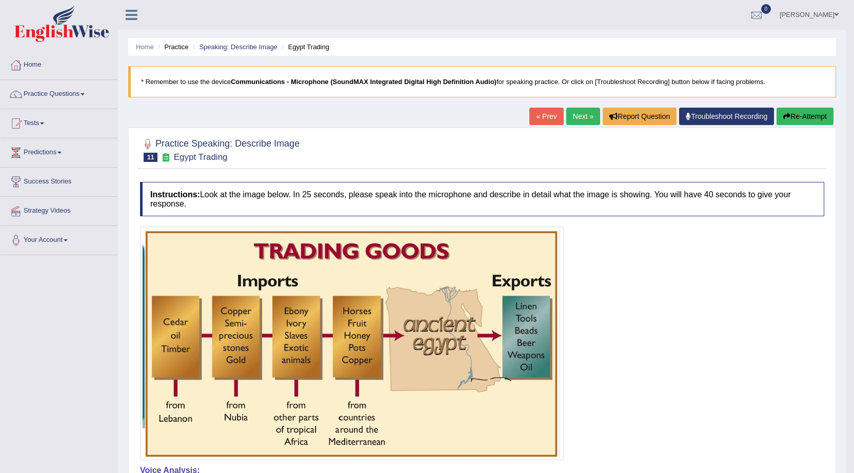
click at [571, 110] on link "Next »" at bounding box center [583, 116] width 34 height 17
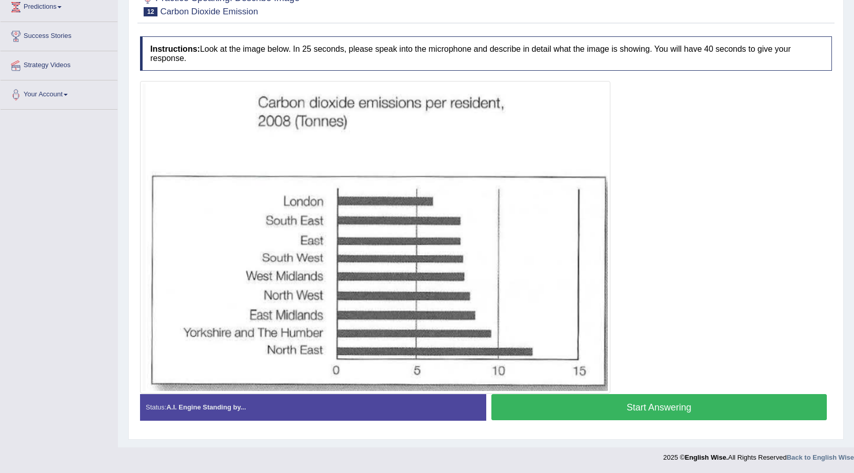
click at [588, 411] on button "Start Answering" at bounding box center [659, 407] width 336 height 26
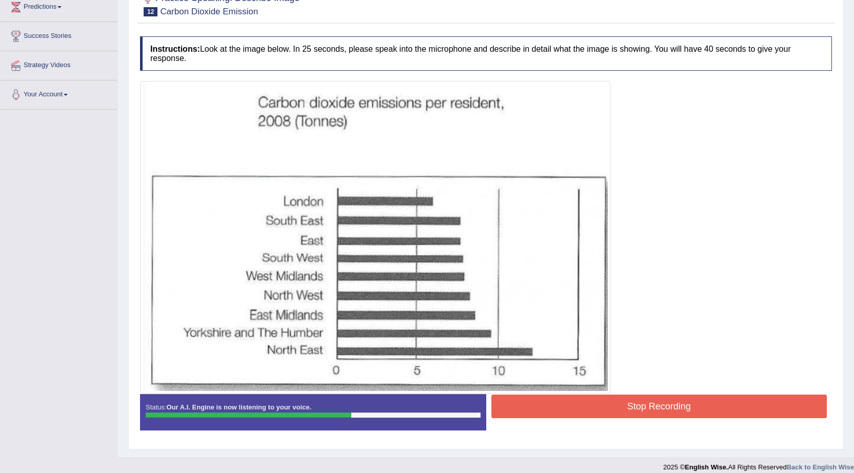
click at [588, 411] on button "Stop Recording" at bounding box center [659, 407] width 336 height 24
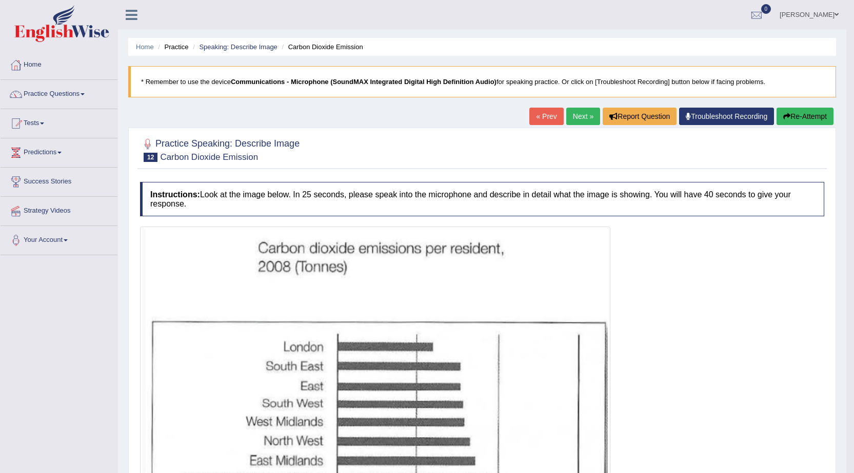
click at [531, 112] on link "« Prev" at bounding box center [546, 116] width 34 height 17
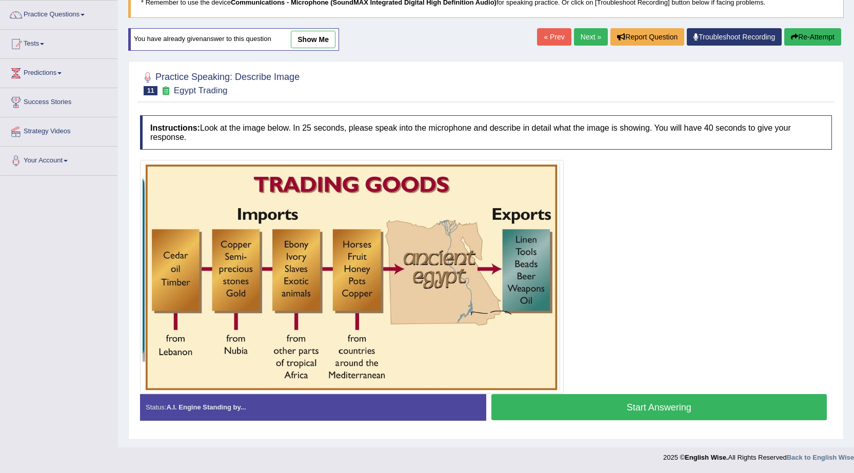
click at [552, 30] on link "« Prev" at bounding box center [554, 36] width 34 height 17
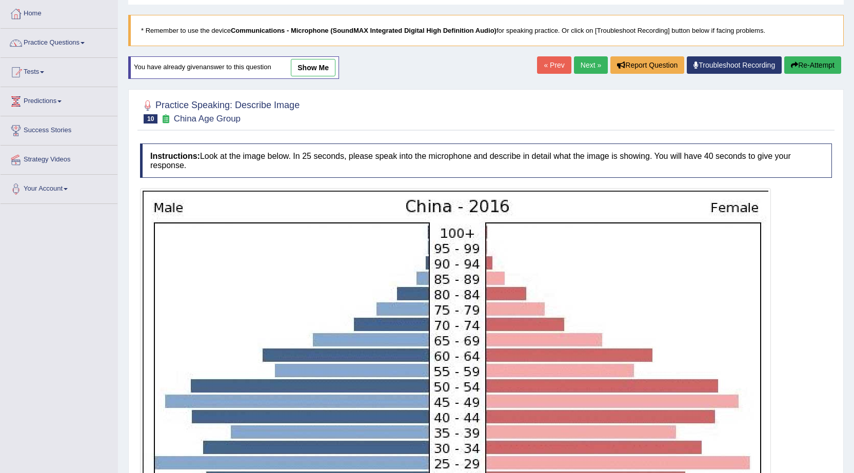
click at [550, 59] on link "« Prev" at bounding box center [554, 64] width 34 height 17
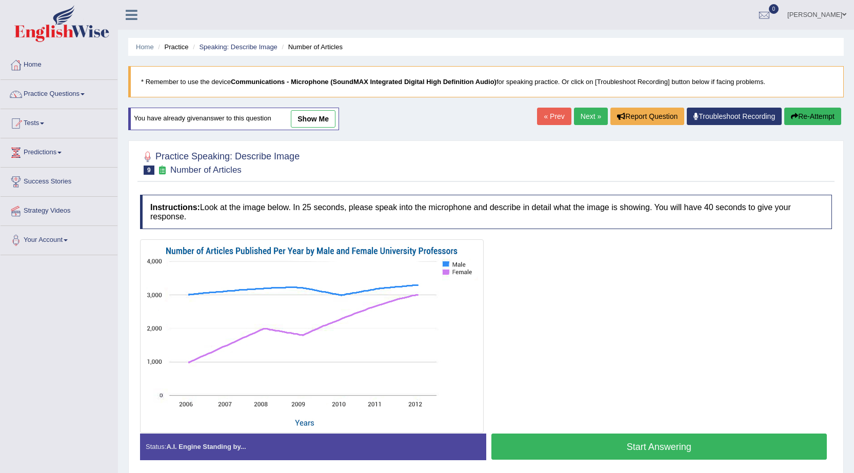
click at [549, 115] on link "« Prev" at bounding box center [554, 116] width 34 height 17
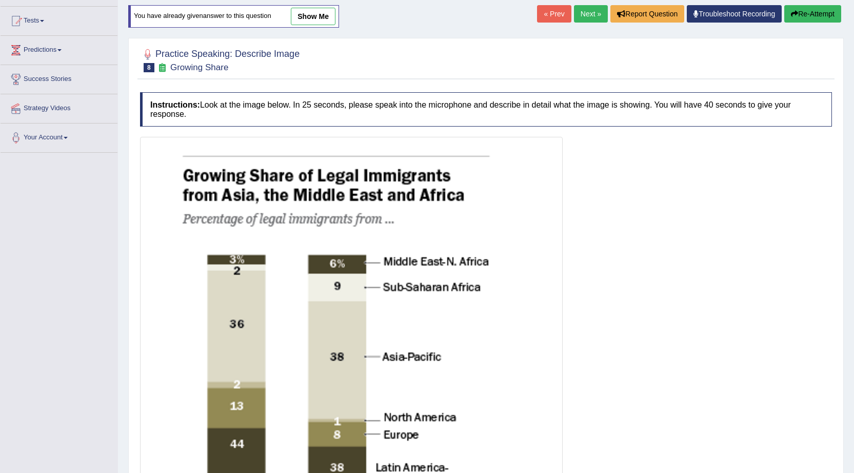
click at [549, 16] on link "« Prev" at bounding box center [554, 13] width 34 height 17
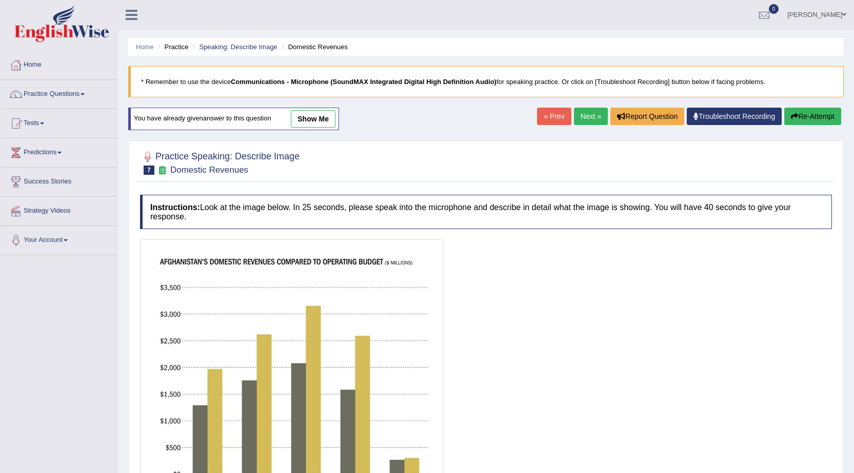
click at [544, 114] on link "« Prev" at bounding box center [554, 116] width 34 height 17
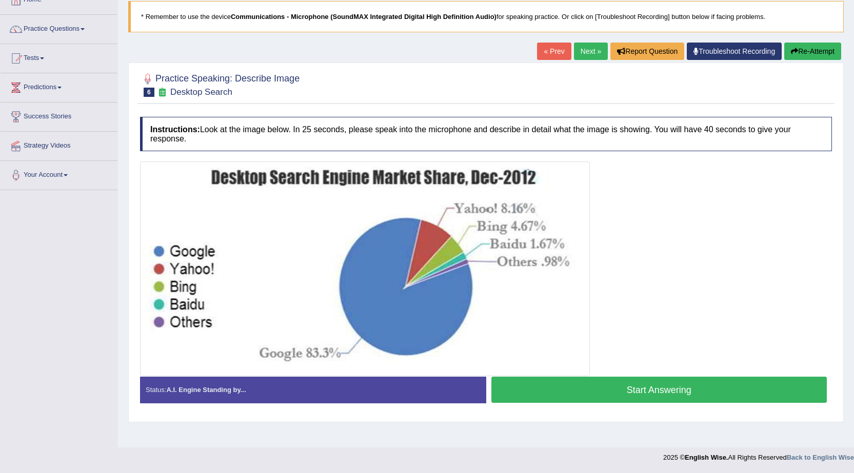
click at [549, 50] on link "« Prev" at bounding box center [554, 51] width 34 height 17
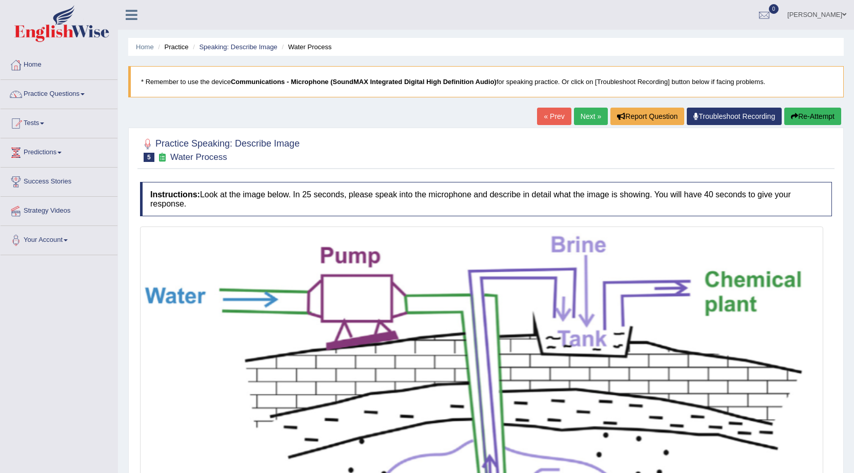
click at [584, 117] on link "Next »" at bounding box center [591, 116] width 34 height 17
